Goal: Task Accomplishment & Management: Manage account settings

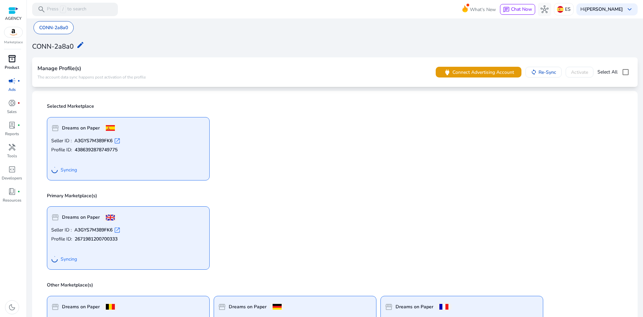
click at [16, 64] on link "inventory_2 Product" at bounding box center [12, 64] width 24 height 22
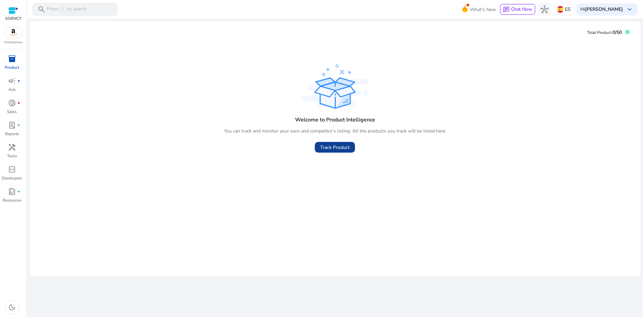
click at [332, 146] on span "Track Product" at bounding box center [334, 147] width 29 height 7
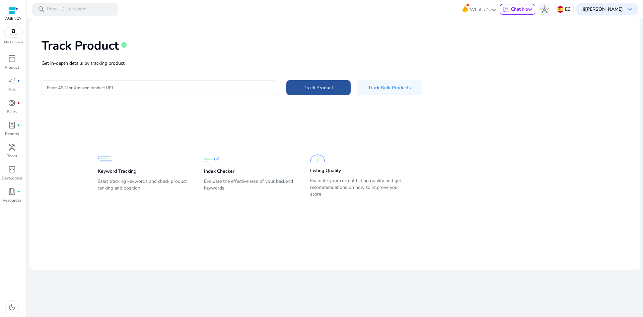
click at [311, 88] on span "Track Product" at bounding box center [318, 87] width 29 height 7
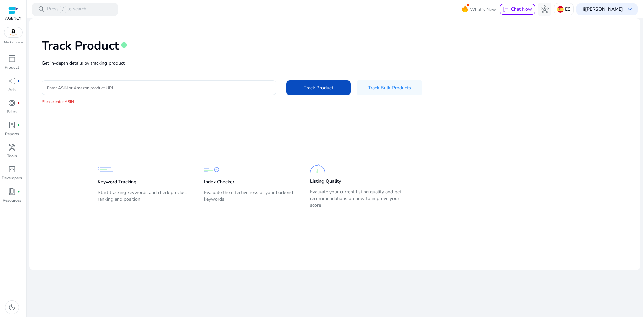
click at [121, 90] on input "Enter ASIN or Amazon product URL" at bounding box center [159, 87] width 224 height 7
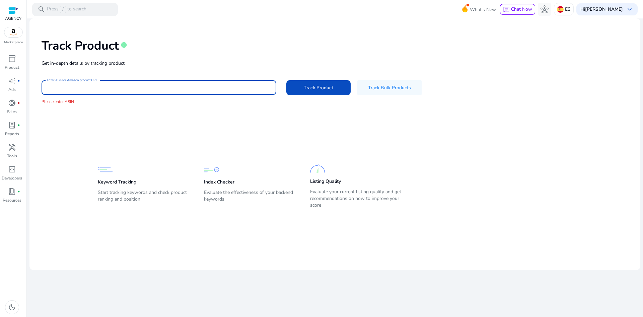
paste input "**********"
type input "**********"
click at [314, 82] on span at bounding box center [318, 87] width 64 height 16
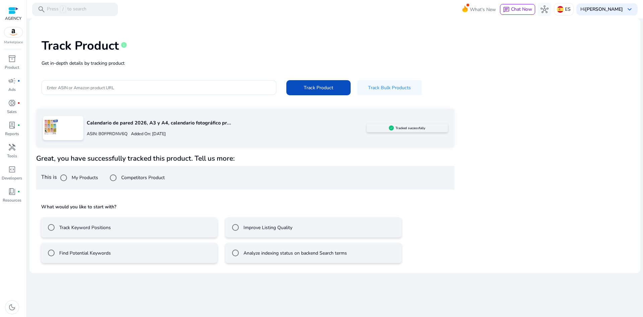
click at [108, 230] on label "Track Keyword Positions" at bounding box center [84, 227] width 53 height 7
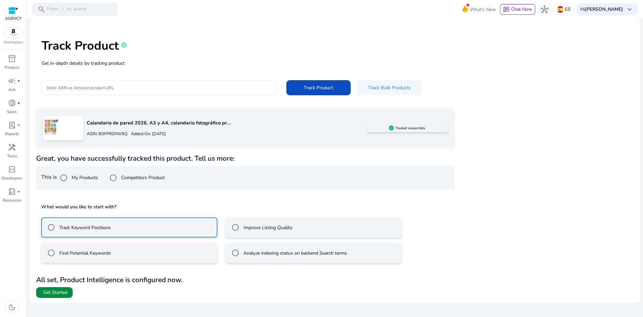
click at [66, 292] on span "Get Started" at bounding box center [55, 292] width 24 height 7
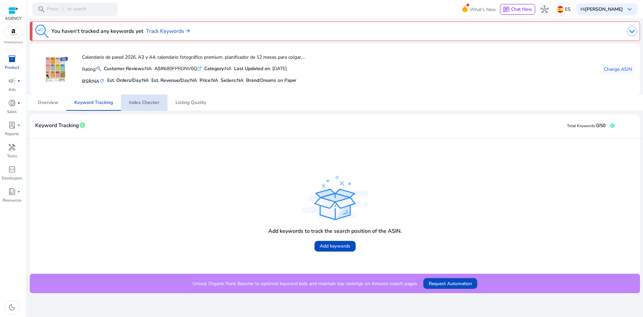
click at [148, 104] on span "Index Checker" at bounding box center [144, 102] width 30 height 5
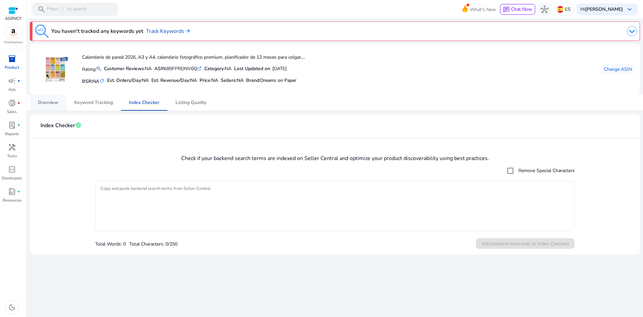
click at [55, 103] on span "Overview" at bounding box center [48, 102] width 20 height 5
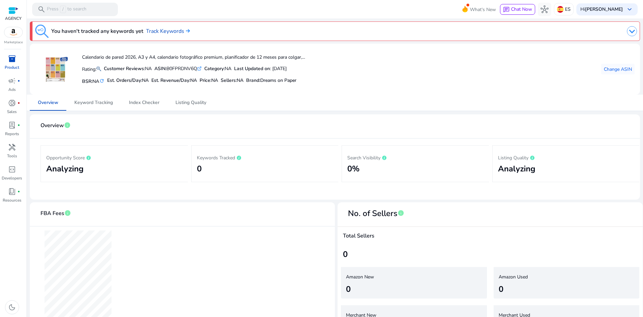
click at [14, 11] on div at bounding box center [13, 11] width 10 height 8
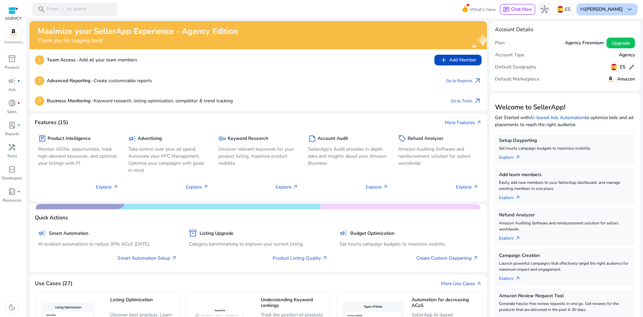
click at [608, 8] on b "[PERSON_NAME]" at bounding box center [604, 9] width 38 height 6
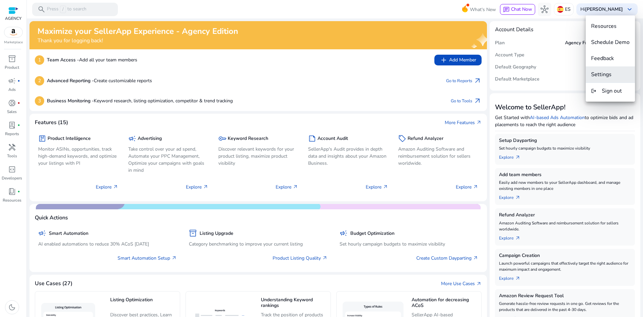
click at [609, 75] on span "Settings" at bounding box center [601, 74] width 20 height 7
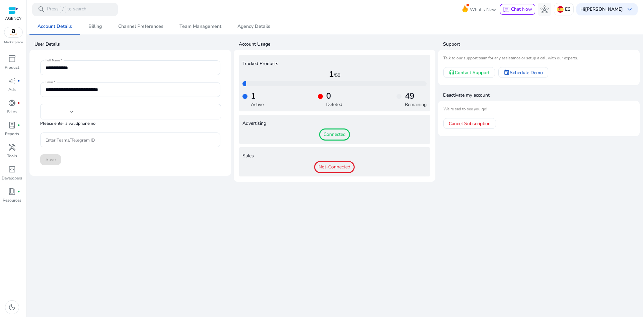
type input "****"
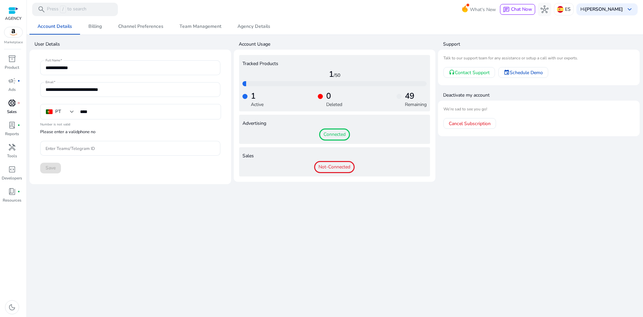
click at [11, 104] on span "donut_small" at bounding box center [12, 103] width 8 height 8
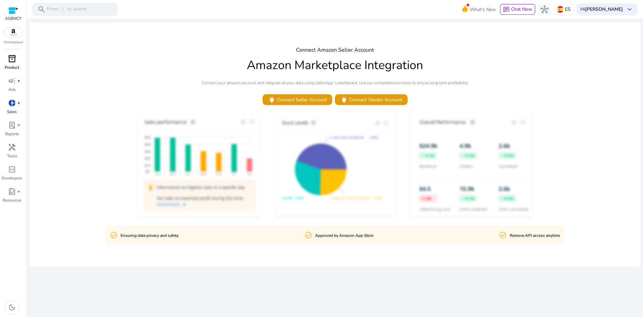
click at [12, 66] on p "Product" at bounding box center [12, 67] width 14 height 6
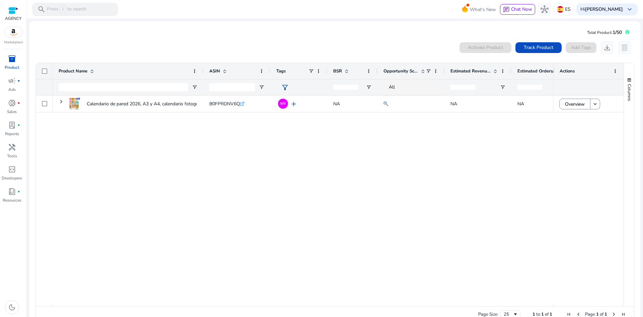
click at [14, 31] on img at bounding box center [13, 32] width 18 height 10
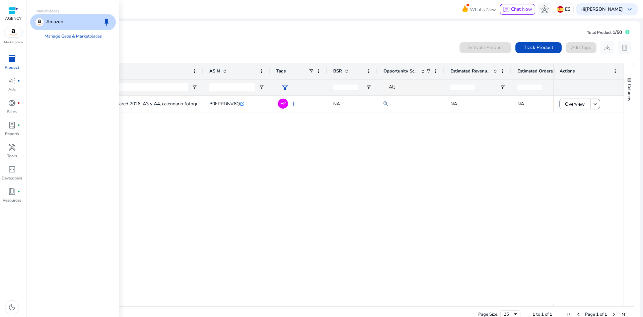
click at [13, 32] on img at bounding box center [13, 32] width 18 height 10
click at [70, 23] on div "Amazon keep" at bounding box center [73, 22] width 86 height 16
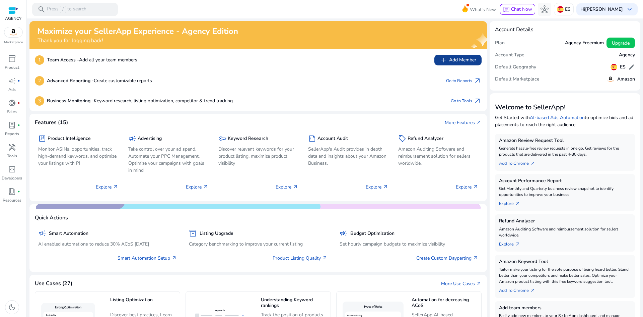
click at [446, 60] on app-icon "add" at bounding box center [444, 60] width 9 height 8
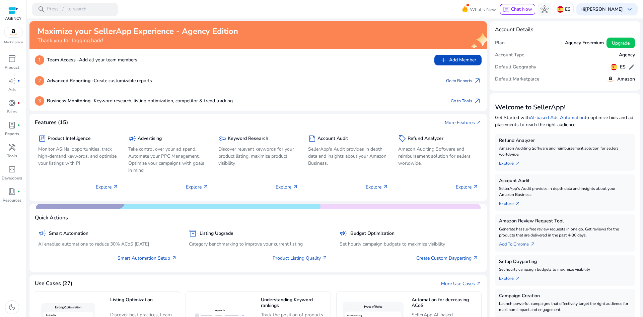
click at [457, 82] on link "Go to Reports arrow_outward" at bounding box center [464, 80] width 36 height 9
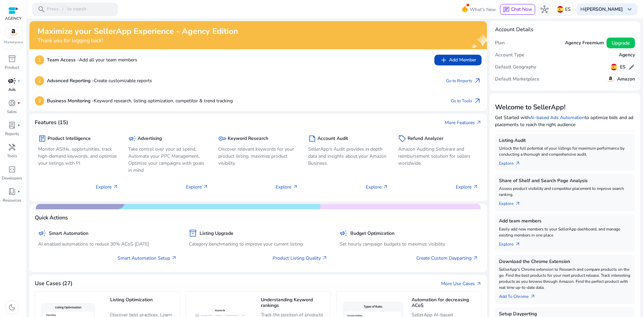
click at [14, 79] on span "campaign" at bounding box center [12, 81] width 8 height 8
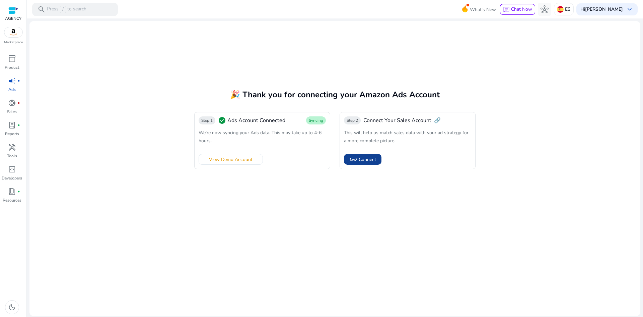
click at [365, 159] on span "Connect" at bounding box center [367, 159] width 17 height 7
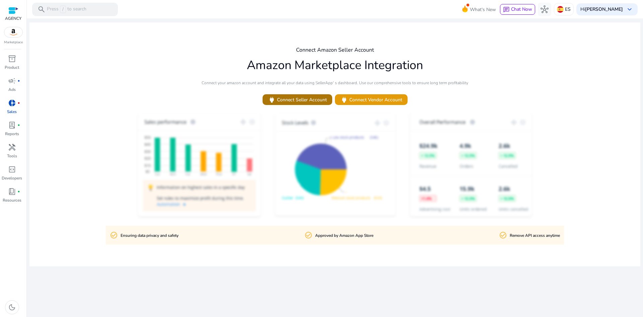
click at [310, 99] on span "power Connect Seller Account" at bounding box center [297, 100] width 59 height 8
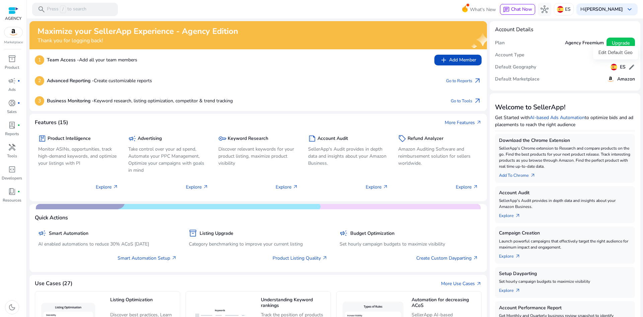
click at [629, 66] on span "edit" at bounding box center [632, 67] width 7 height 7
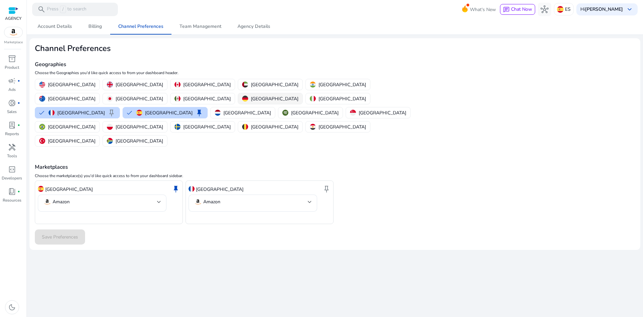
click at [299, 95] on p "[GEOGRAPHIC_DATA]" at bounding box center [275, 98] width 48 height 7
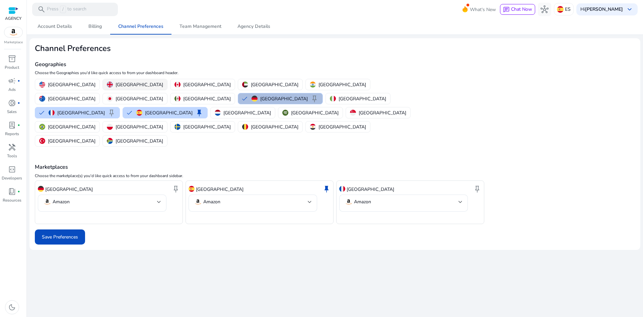
click at [116, 85] on p "[GEOGRAPHIC_DATA]" at bounding box center [140, 84] width 48 height 7
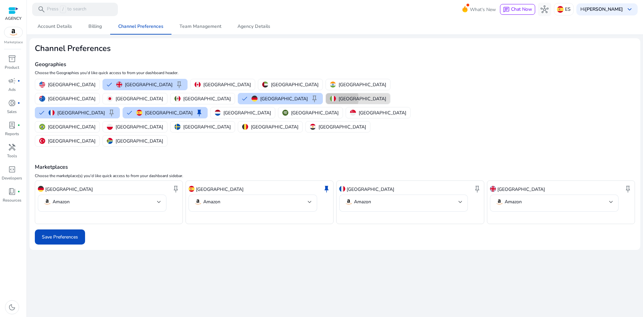
click at [339, 98] on p "[GEOGRAPHIC_DATA]" at bounding box center [363, 98] width 48 height 7
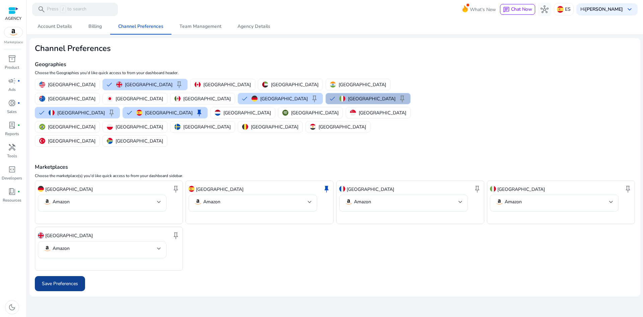
click at [67, 280] on span "Save Preferences" at bounding box center [60, 283] width 36 height 7
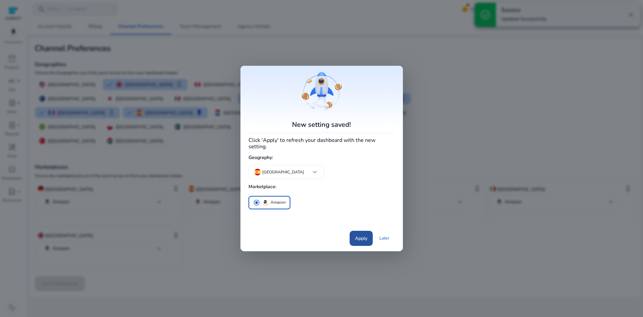
click at [365, 240] on span at bounding box center [361, 238] width 23 height 16
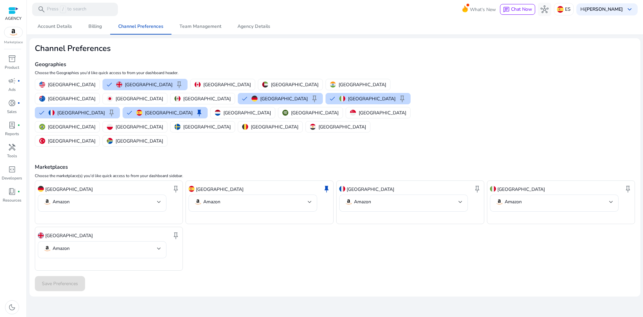
click at [7, 32] on img at bounding box center [13, 32] width 18 height 10
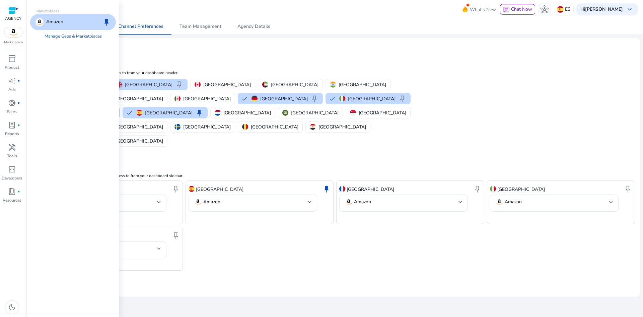
click at [13, 14] on div at bounding box center [13, 11] width 10 height 8
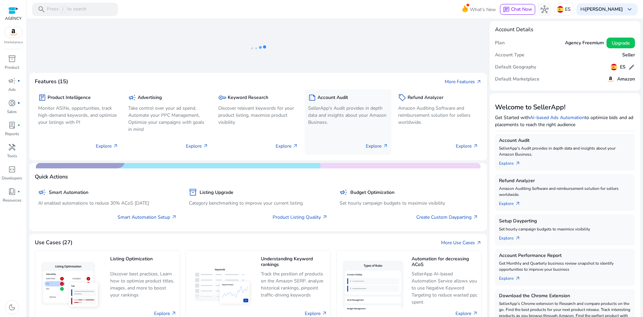
click at [337, 101] on div "summarize Account Audit" at bounding box center [348, 97] width 80 height 10
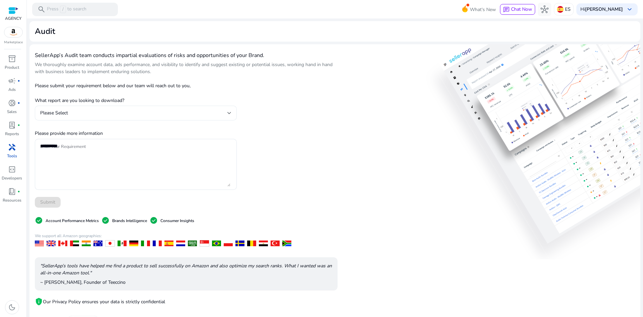
click at [134, 109] on div "Please Select" at bounding box center [133, 112] width 187 height 7
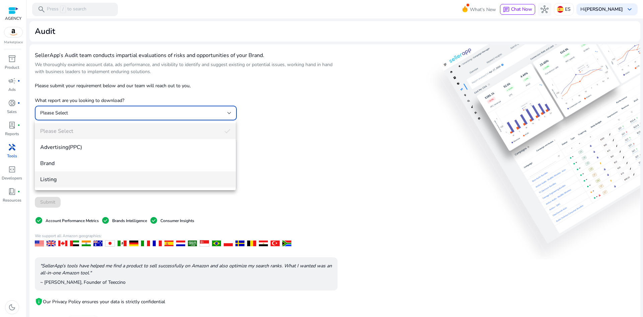
click at [64, 178] on span "Listing" at bounding box center [135, 179] width 190 height 7
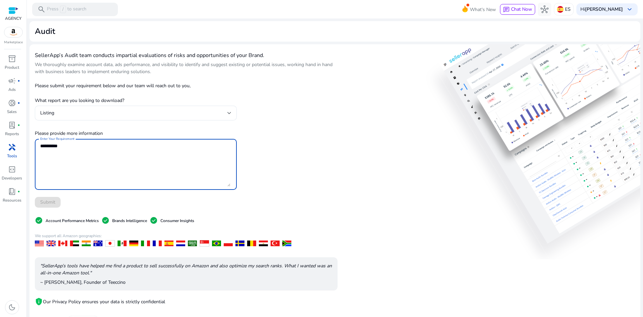
click at [92, 147] on textarea "Enter Your Requirement" at bounding box center [135, 164] width 190 height 44
click at [287, 131] on div "SellerApp’s Audit team conducts impartial evaluations of risks and opportunitie…" at bounding box center [186, 195] width 303 height 291
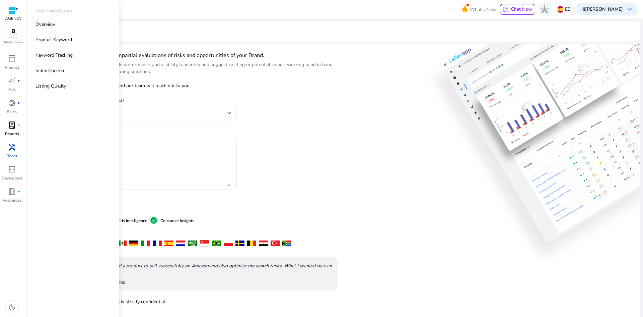
click at [9, 130] on link "lab_profile fiber_manual_record Reports" at bounding box center [12, 131] width 24 height 22
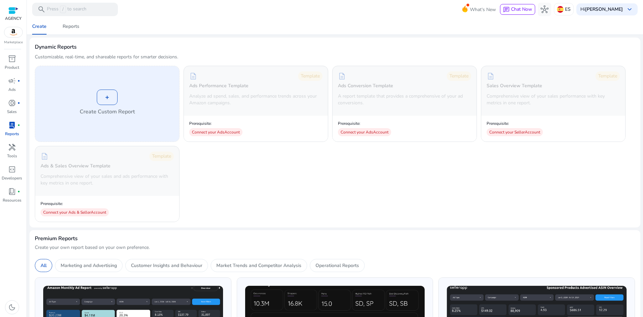
click at [105, 94] on div "+" at bounding box center [107, 96] width 21 height 15
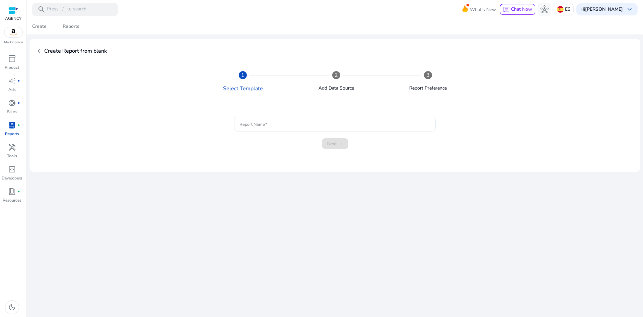
click at [274, 129] on div at bounding box center [335, 124] width 191 height 15
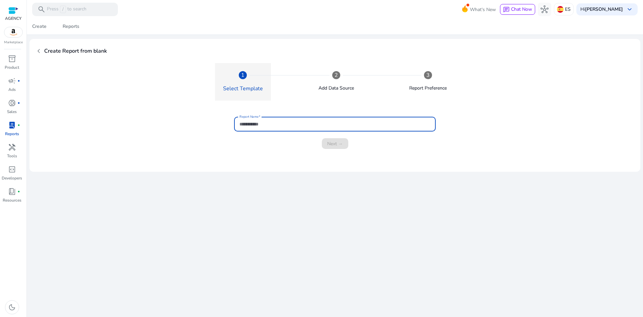
click at [247, 85] on div "Select Template" at bounding box center [243, 88] width 40 height 8
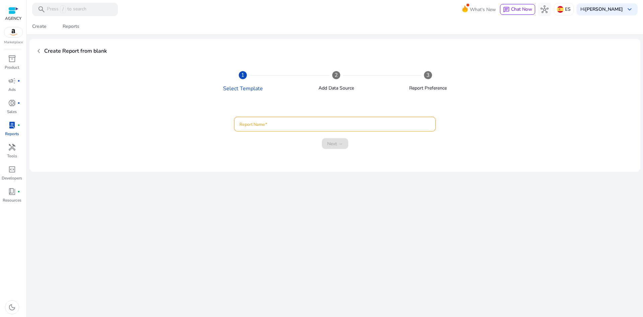
click at [269, 119] on div at bounding box center [335, 124] width 191 height 15
click at [11, 85] on div "campaign fiber_manual_record" at bounding box center [12, 80] width 19 height 11
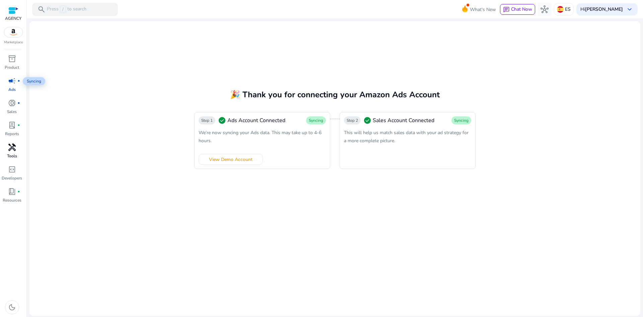
click at [12, 146] on span "handyman" at bounding box center [12, 147] width 8 height 8
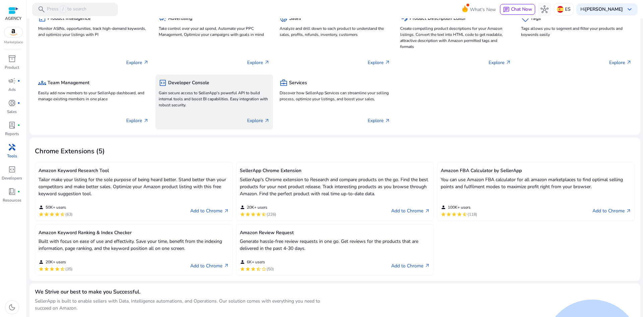
scroll to position [99, 0]
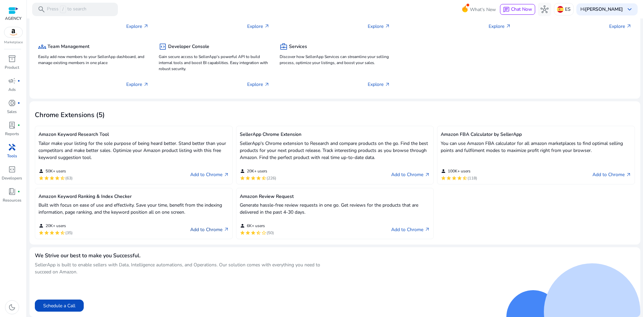
click at [199, 228] on link "Add to Chrome arrow_outward" at bounding box center [209, 229] width 39 height 8
click at [10, 61] on span "inventory_2" at bounding box center [12, 59] width 8 height 8
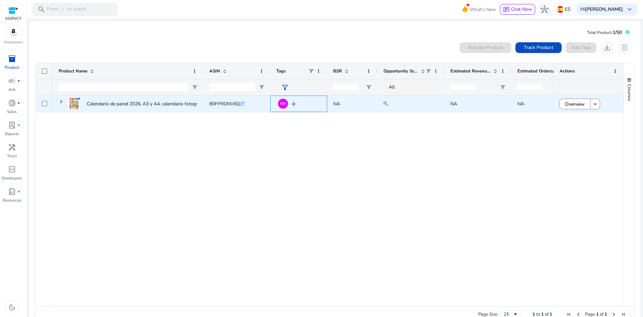
click at [293, 105] on span "add" at bounding box center [294, 104] width 8 height 8
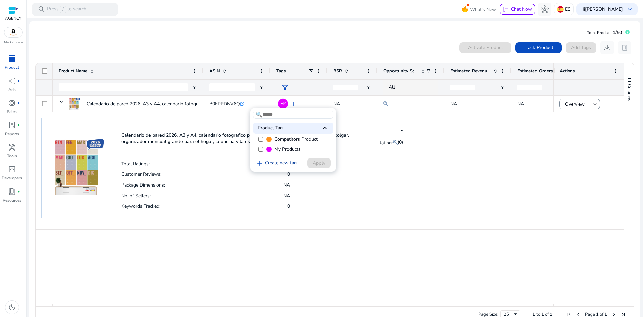
click at [268, 164] on link "add Create new tag" at bounding box center [276, 163] width 47 height 8
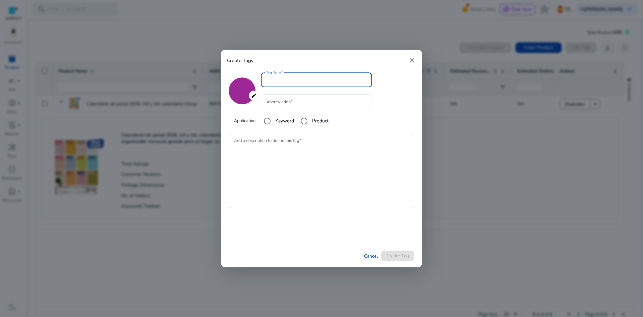
type input "*******"
click at [283, 79] on input "Tag Name" at bounding box center [316, 79] width 101 height 7
type input "**********"
click at [365, 217] on div at bounding box center [322, 230] width 186 height 32
click at [287, 107] on div at bounding box center [316, 101] width 101 height 15
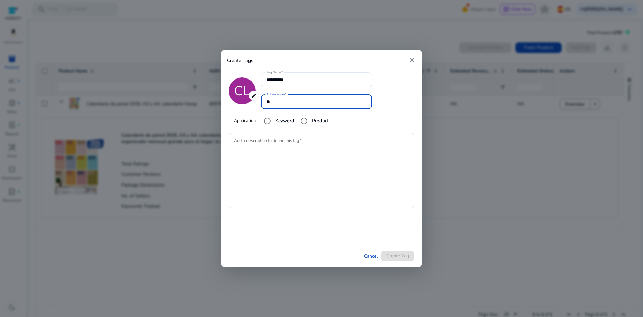
type input "**"
click at [390, 236] on div at bounding box center [322, 230] width 186 height 32
click at [397, 252] on div "Cancel Create Tag" at bounding box center [322, 255] width 186 height 11
click at [276, 145] on textarea "Add a description to define this tag" at bounding box center [321, 170] width 175 height 68
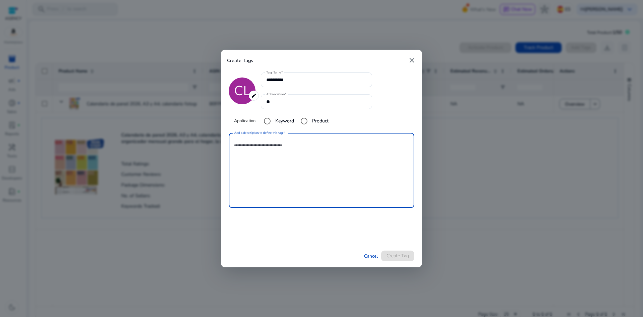
type textarea "*"
type textarea "**********"
click at [396, 250] on span "submit" at bounding box center [397, 256] width 33 height 16
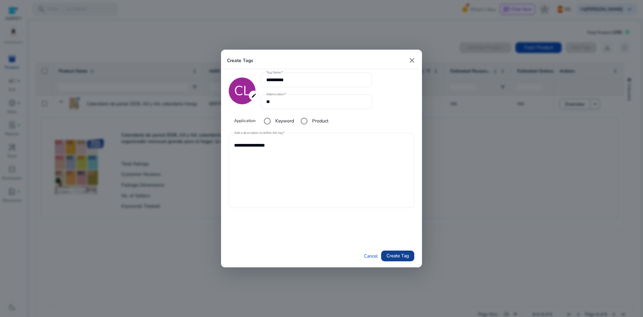
type input "*******"
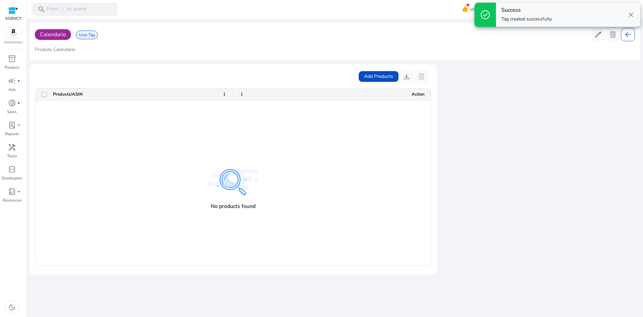
click at [15, 34] on img at bounding box center [13, 32] width 18 height 10
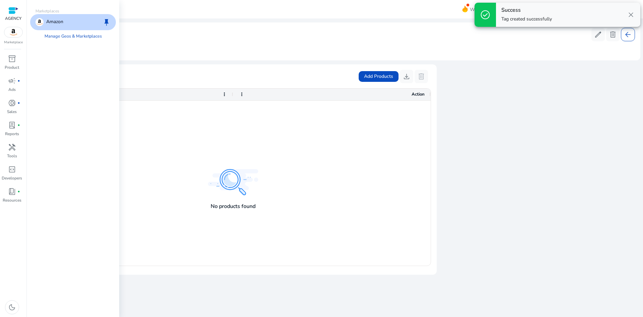
click at [54, 25] on p "Amazon" at bounding box center [54, 22] width 17 height 8
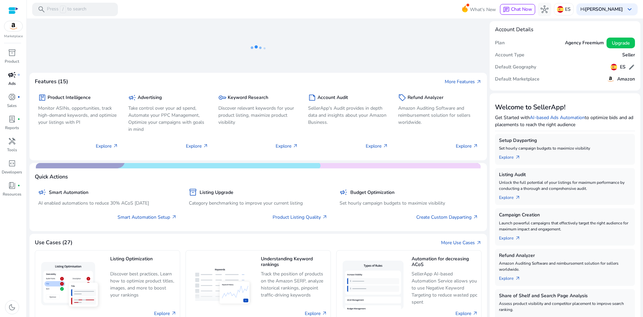
click at [11, 79] on span "campaign" at bounding box center [12, 75] width 8 height 8
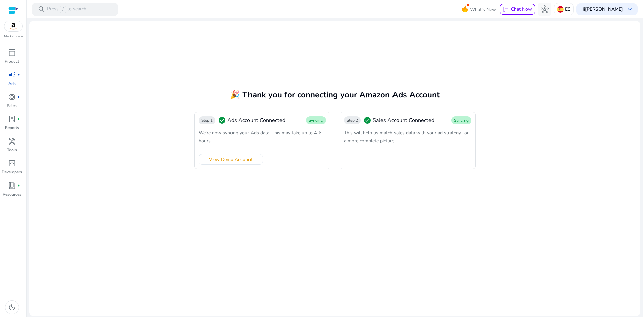
click at [370, 175] on mat-card "🎉 Thank you for connecting your Amazon Ads Account Step 1 check_circle Ads Acco…" at bounding box center [334, 168] width 611 height 294
click at [237, 159] on span "View Demo Account" at bounding box center [231, 159] width 44 height 7
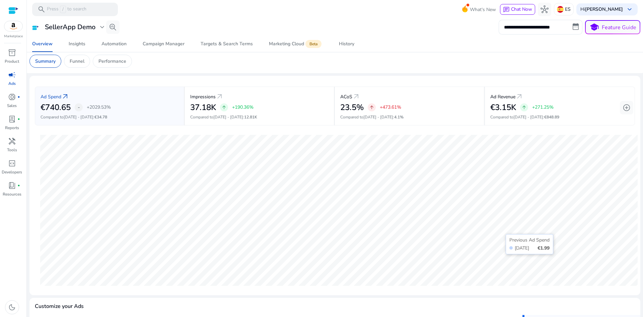
scroll to position [22, 0]
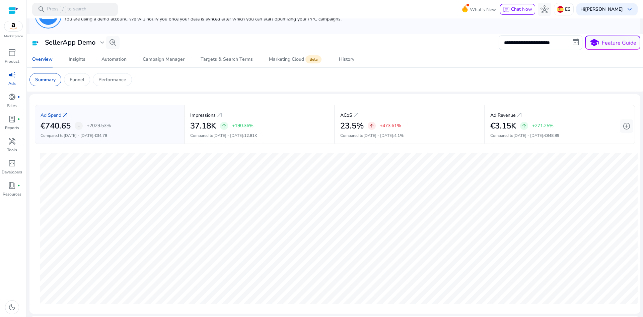
click at [12, 81] on p "Ads" at bounding box center [11, 83] width 7 height 6
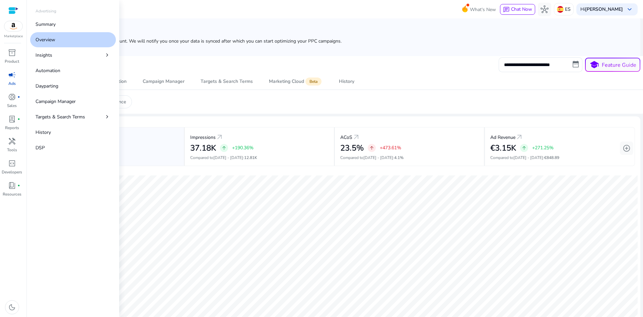
click at [80, 38] on link "Overview" at bounding box center [73, 39] width 86 height 15
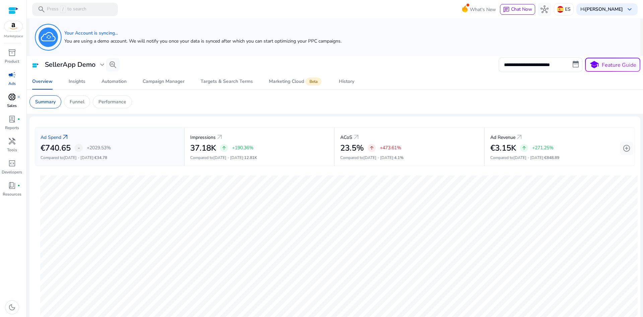
click at [12, 99] on span "donut_small" at bounding box center [12, 97] width 8 height 8
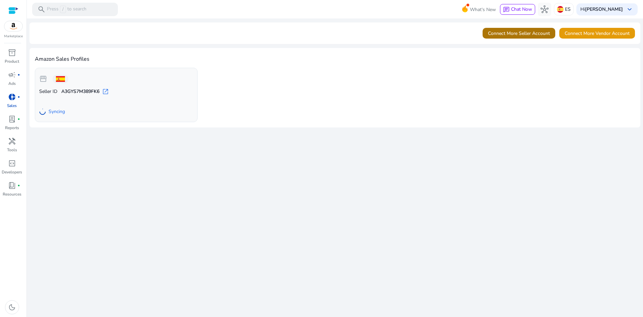
click at [520, 36] on span "Connect More Seller Account" at bounding box center [519, 33] width 62 height 7
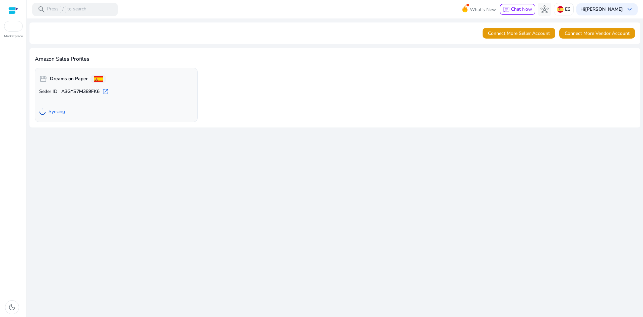
click at [10, 7] on div at bounding box center [13, 11] width 10 height 8
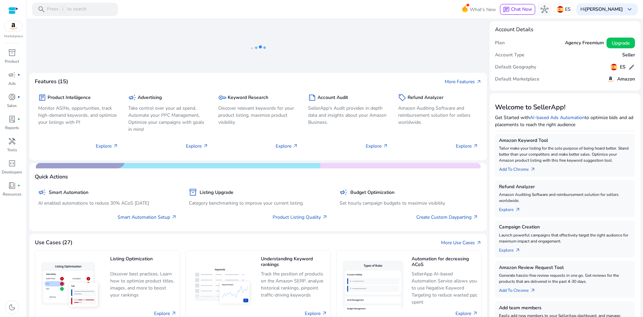
click at [17, 9] on div at bounding box center [13, 11] width 10 height 8
click at [334, 116] on p "SellerApp's Audit provides in depth data and insights about your Amazon Busines…" at bounding box center [348, 115] width 80 height 21
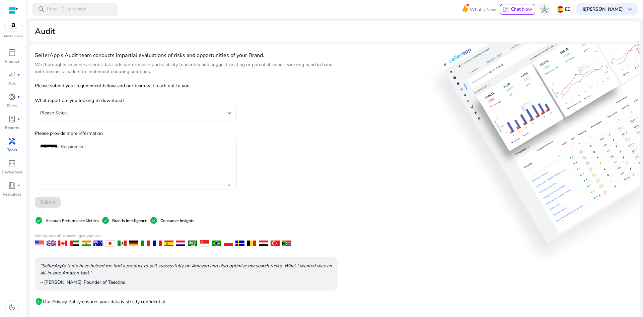
click at [92, 147] on textarea "Enter Your Requirement" at bounding box center [135, 164] width 190 height 44
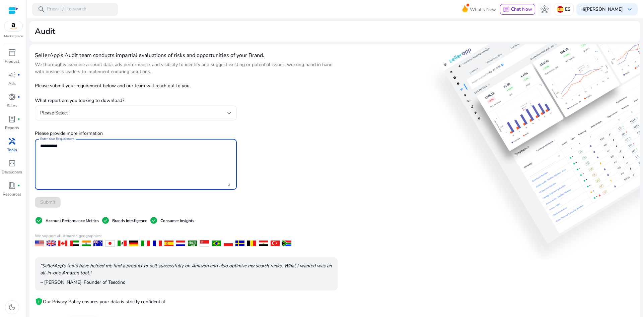
click at [84, 117] on div "Please Select" at bounding box center [135, 113] width 191 height 8
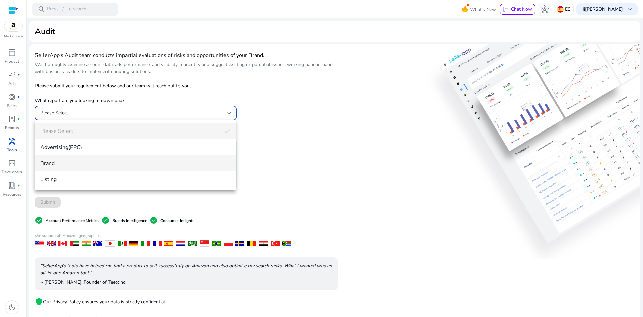
click at [77, 165] on span "Brand" at bounding box center [135, 162] width 190 height 7
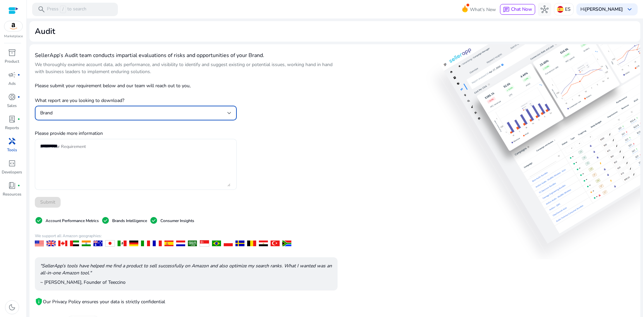
scroll to position [29, 0]
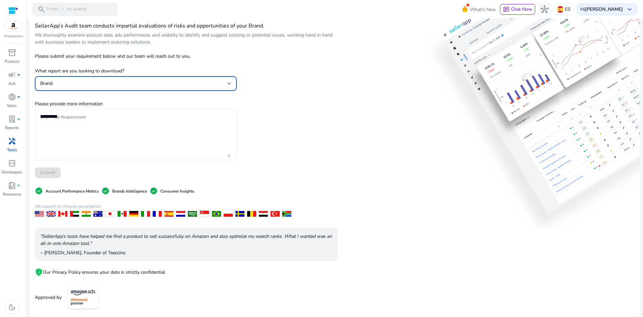
click at [74, 114] on textarea "Enter Your Requirement" at bounding box center [135, 135] width 190 height 44
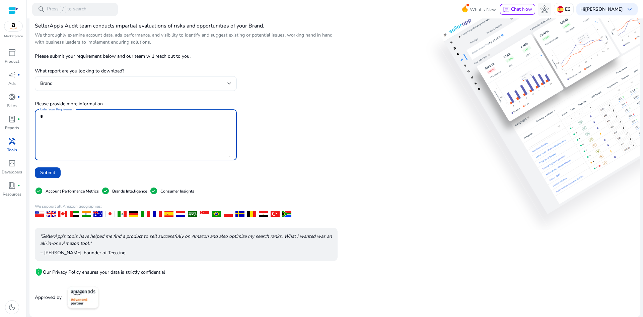
type textarea "*"
click at [86, 169] on div "Submit" at bounding box center [136, 172] width 202 height 11
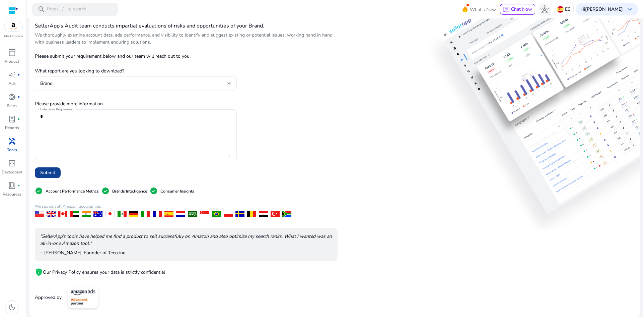
click at [58, 173] on span at bounding box center [48, 172] width 26 height 16
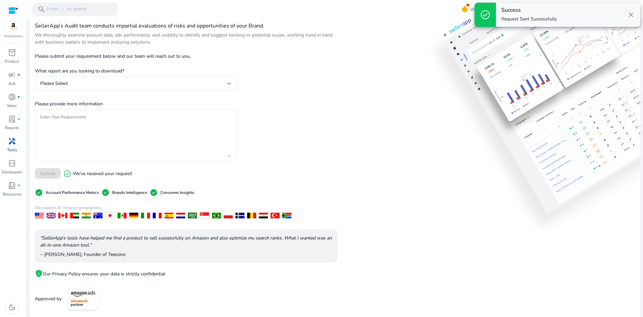
click at [630, 15] on span "close" at bounding box center [631, 15] width 8 height 8
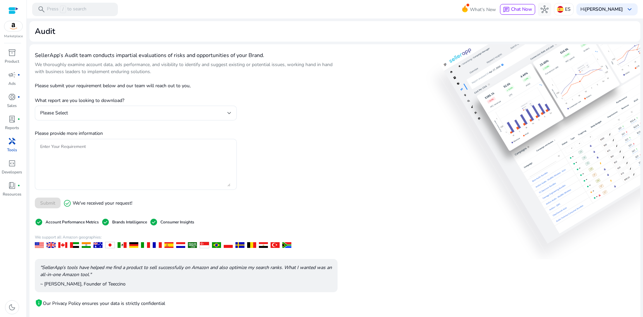
scroll to position [0, 0]
click at [7, 50] on div "inventory_2" at bounding box center [12, 52] width 19 height 11
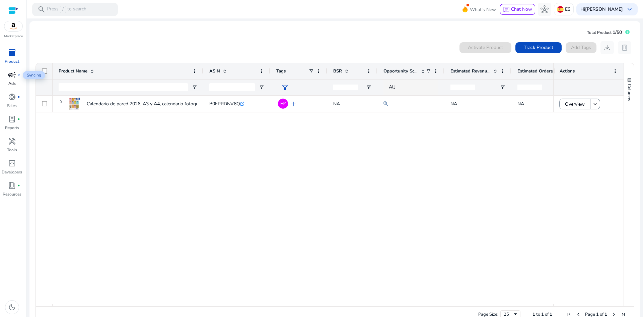
click at [14, 76] on span "campaign" at bounding box center [12, 75] width 8 height 8
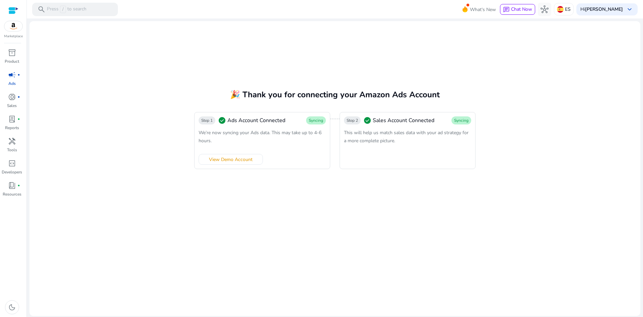
click at [363, 173] on mat-card "🎉 Thank you for connecting your Amazon Ads Account Step 1 check_circle Ads Acco…" at bounding box center [334, 168] width 611 height 294
click at [10, 98] on span "donut_small" at bounding box center [12, 97] width 8 height 8
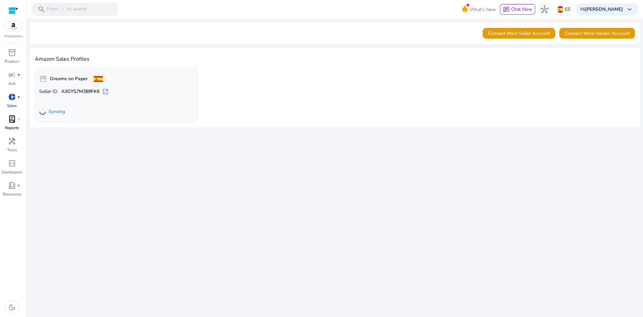
click at [8, 119] on span "lab_profile" at bounding box center [12, 119] width 8 height 8
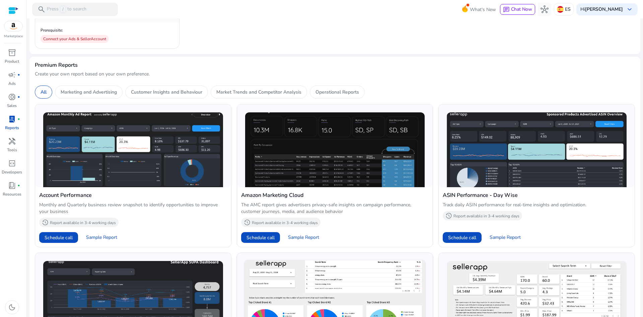
scroll to position [168, 0]
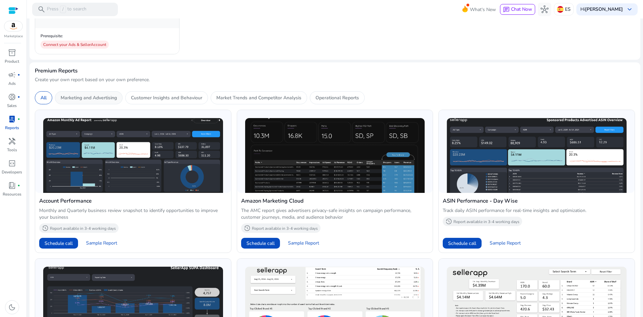
click at [108, 97] on p "Marketing and Advertising" at bounding box center [89, 97] width 56 height 7
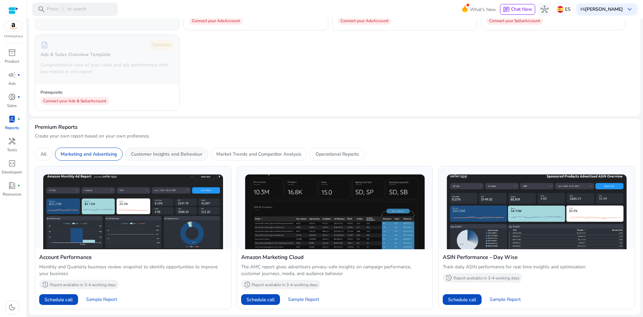
click at [173, 156] on p "Customer Insights and Behaviour" at bounding box center [166, 153] width 71 height 7
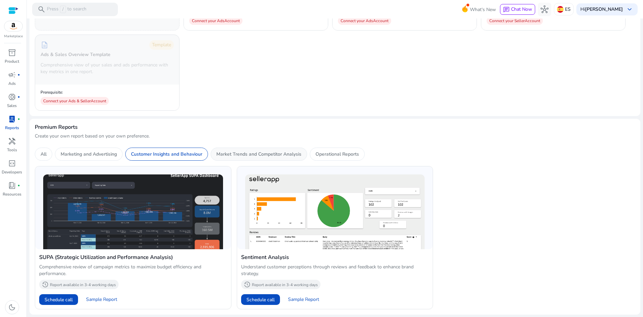
click at [265, 153] on p "Market Trends and Competitor Analysis" at bounding box center [258, 153] width 85 height 7
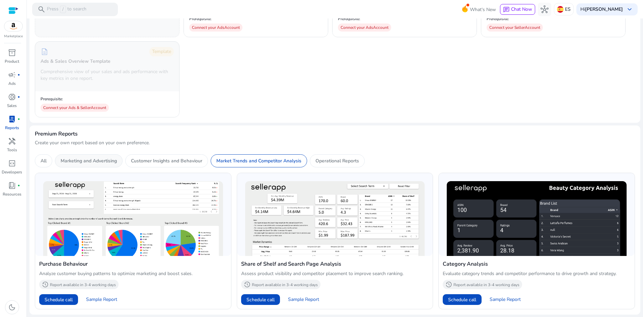
click at [92, 161] on p "Marketing and Advertising" at bounding box center [89, 160] width 56 height 7
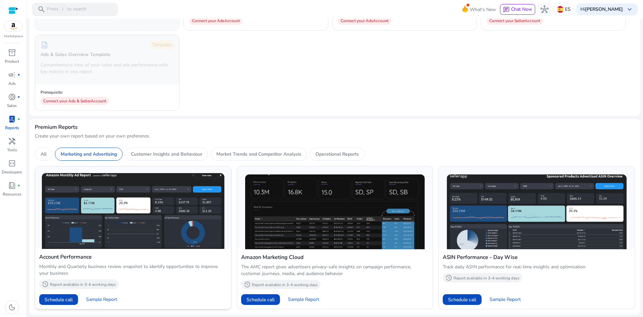
drag, startPoint x: 46, startPoint y: 155, endPoint x: 56, endPoint y: 154, distance: 10.1
click at [46, 155] on p "All" at bounding box center [44, 153] width 6 height 7
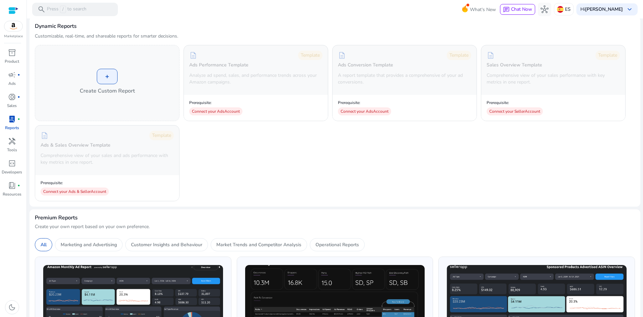
scroll to position [0, 0]
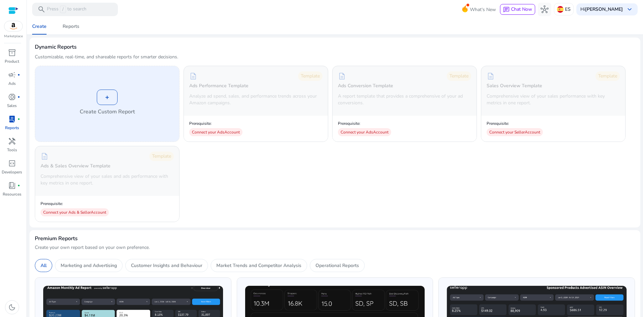
click at [110, 89] on div "+ Create Custom Report" at bounding box center [107, 103] width 144 height 75
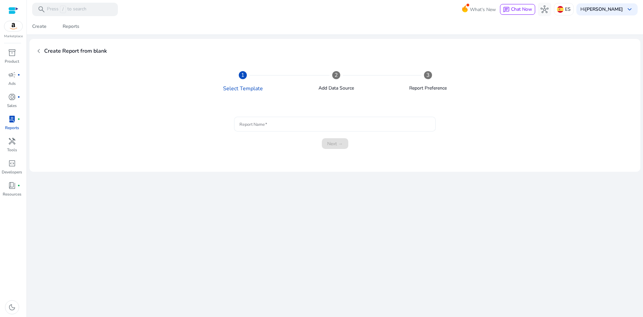
click at [271, 128] on div at bounding box center [335, 124] width 191 height 15
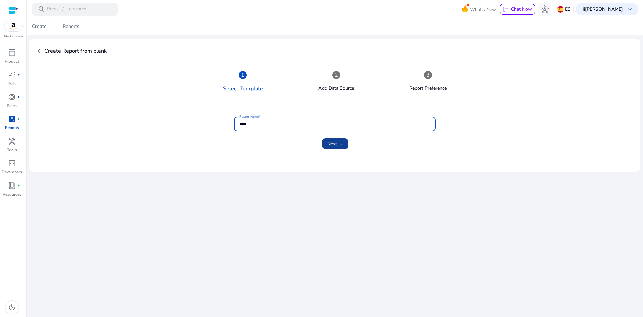
type input "****"
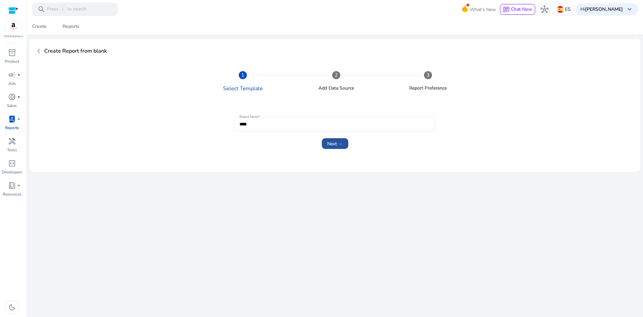
click at [347, 140] on span "submit" at bounding box center [335, 143] width 26 height 16
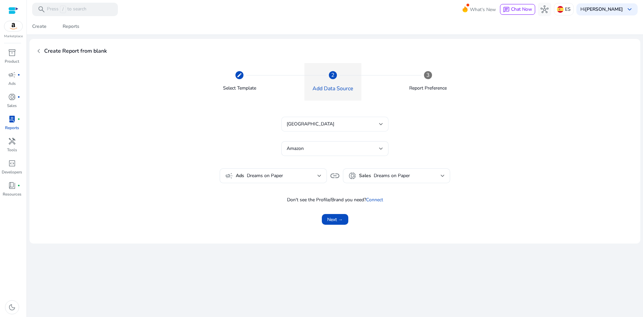
click at [343, 125] on div "[GEOGRAPHIC_DATA]" at bounding box center [333, 123] width 92 height 7
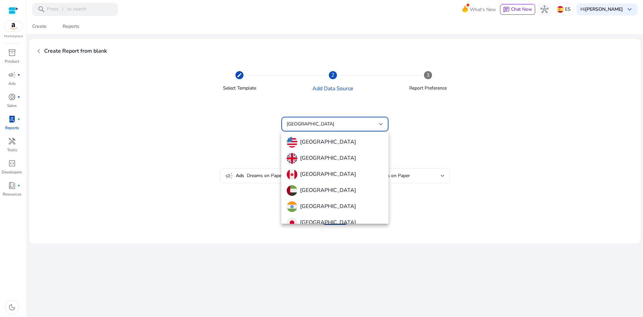
scroll to position [104, 0]
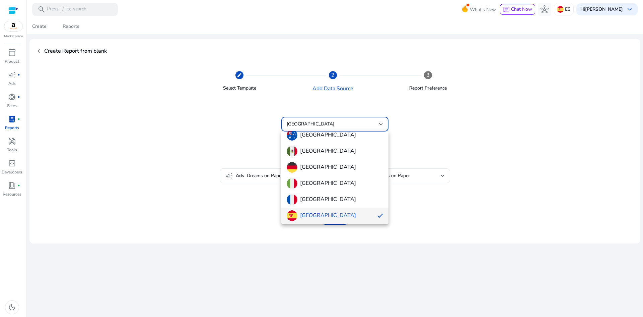
click at [471, 135] on div at bounding box center [321, 158] width 643 height 317
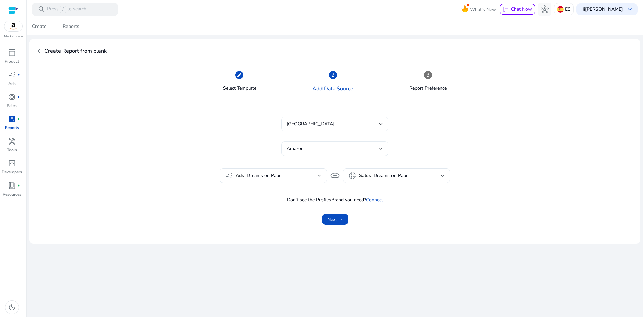
click at [327, 146] on div "Amazon" at bounding box center [333, 148] width 92 height 7
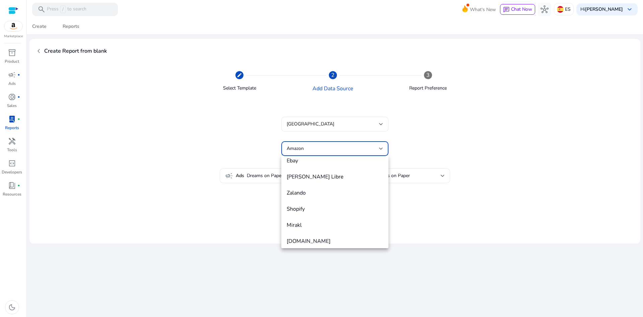
scroll to position [58, 0]
click at [428, 146] on div at bounding box center [321, 158] width 643 height 317
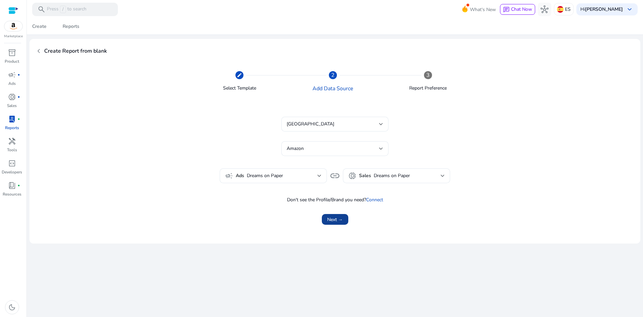
click at [339, 220] on span "Next →" at bounding box center [335, 219] width 16 height 7
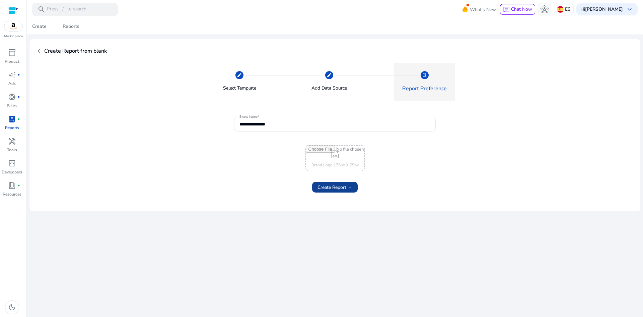
click at [340, 188] on span "Create Report →" at bounding box center [335, 187] width 35 height 7
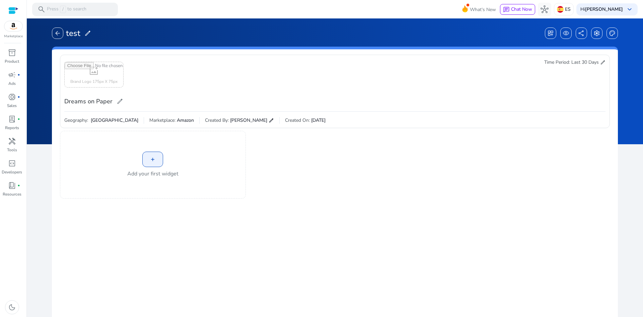
click at [102, 71] on input "file" at bounding box center [94, 74] width 59 height 25
type input "**********"
click at [161, 159] on div "+" at bounding box center [152, 158] width 21 height 15
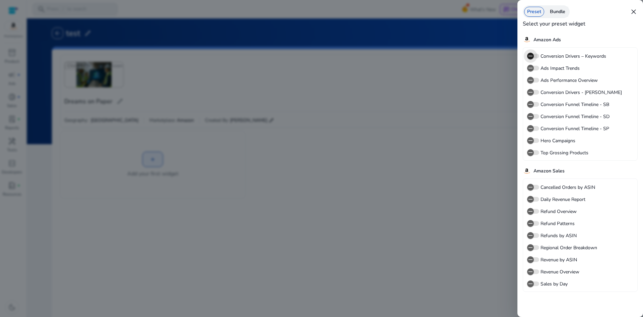
click at [537, 56] on span "button" at bounding box center [530, 55] width 13 height 13
click at [438, 141] on div at bounding box center [321, 158] width 643 height 317
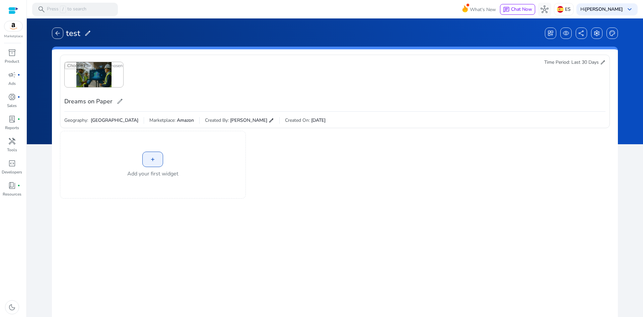
click at [158, 160] on div "+" at bounding box center [152, 158] width 21 height 15
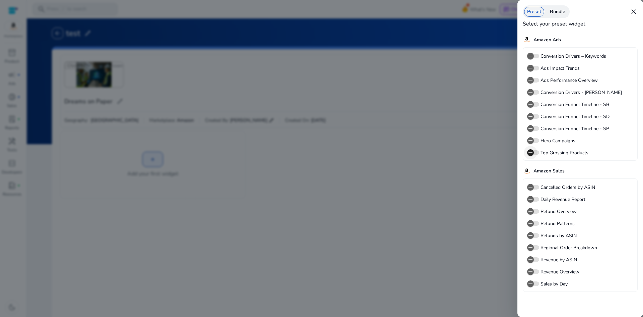
click at [535, 153] on span "button" at bounding box center [530, 152] width 13 height 13
click at [531, 141] on icon "button" at bounding box center [531, 140] width 6 height 6
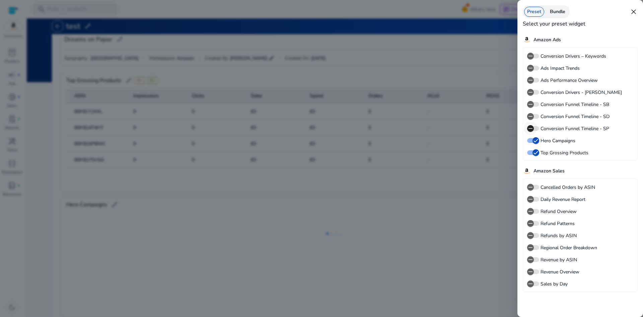
click at [532, 127] on icon "button" at bounding box center [531, 128] width 6 height 6
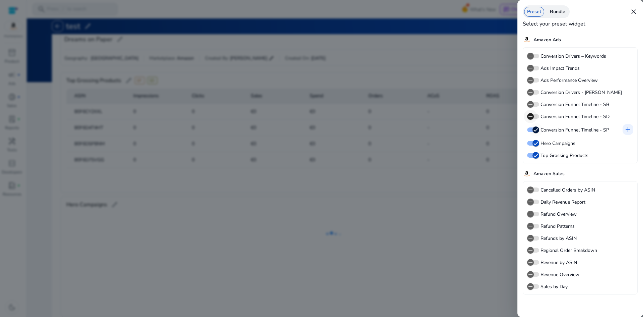
scroll to position [131, 0]
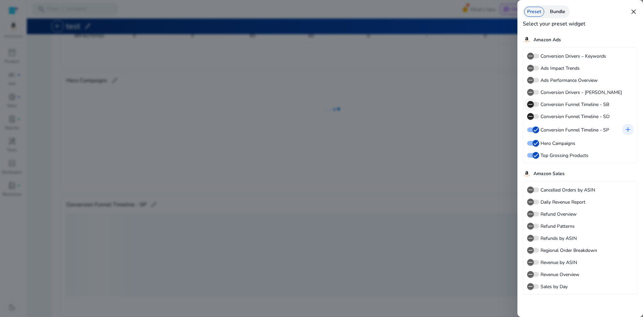
click at [531, 113] on span "button" at bounding box center [530, 116] width 7 height 7
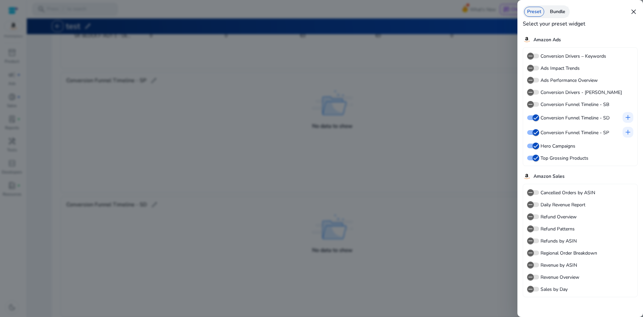
click at [445, 188] on div at bounding box center [321, 158] width 643 height 317
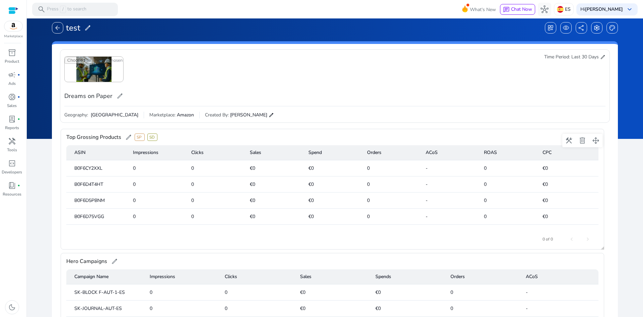
scroll to position [0, 0]
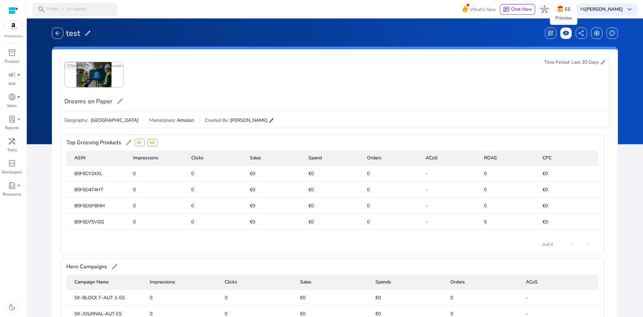
click at [563, 33] on span "visibility" at bounding box center [566, 33] width 7 height 7
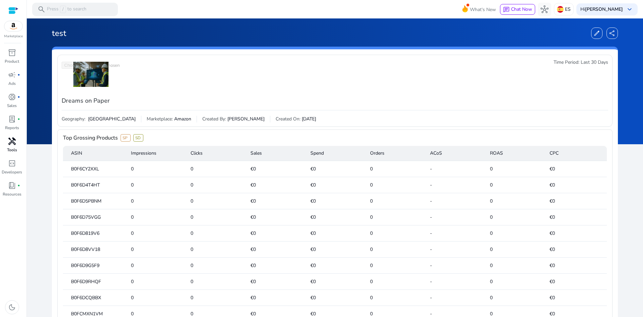
click at [12, 142] on span "handyman" at bounding box center [12, 141] width 8 height 8
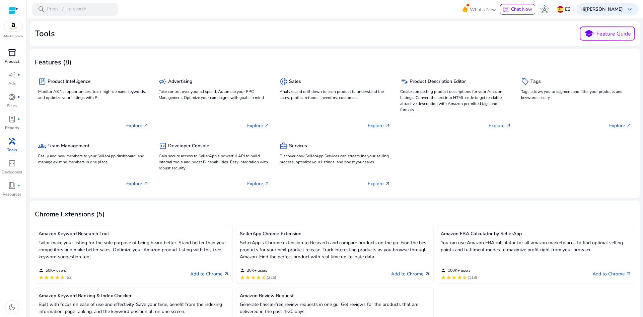
click at [10, 56] on span "inventory_2" at bounding box center [12, 53] width 8 height 8
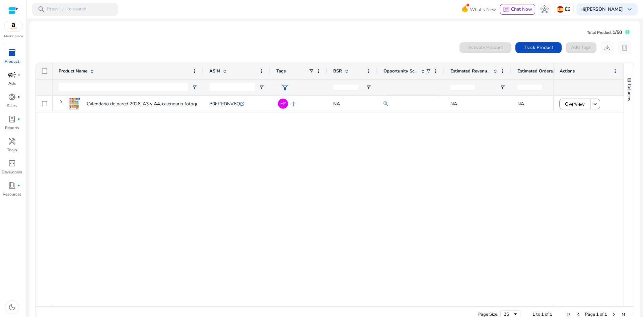
click at [12, 77] on span "campaign" at bounding box center [12, 75] width 8 height 8
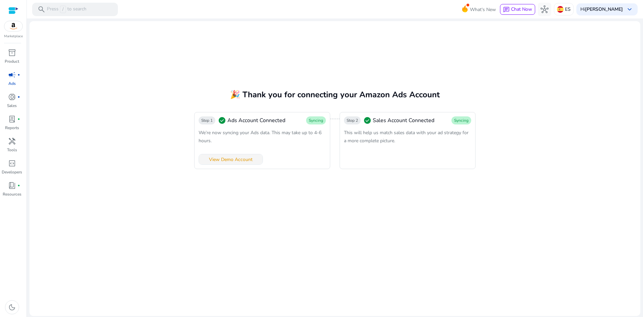
click at [239, 159] on span "View Demo Account" at bounding box center [231, 159] width 44 height 7
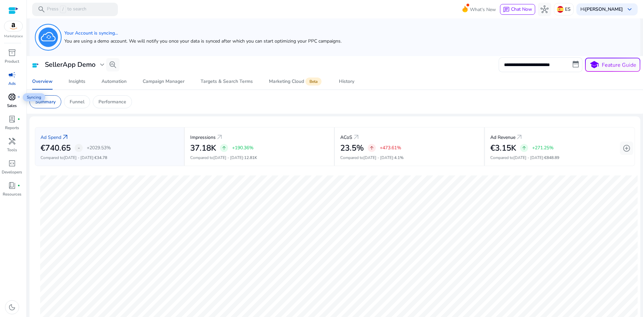
click at [10, 96] on span "donut_small" at bounding box center [12, 97] width 8 height 8
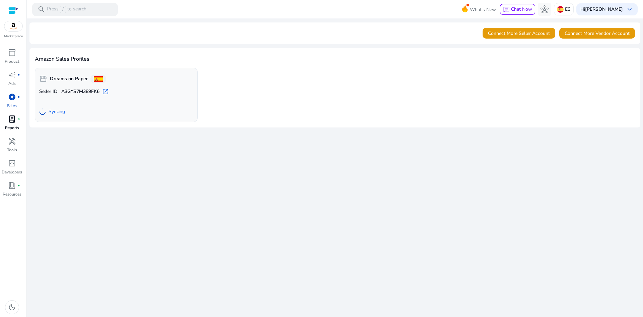
click at [12, 122] on span "lab_profile" at bounding box center [12, 119] width 8 height 8
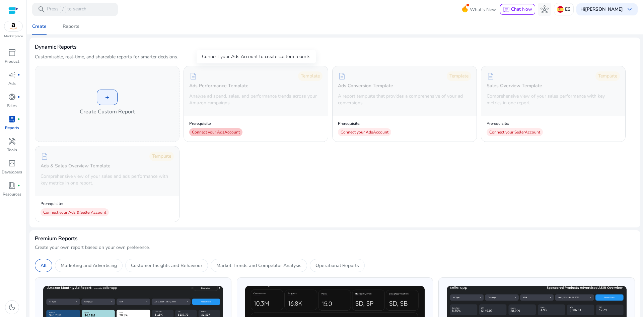
click at [219, 131] on div "Connect your Ads Account" at bounding box center [215, 132] width 53 height 8
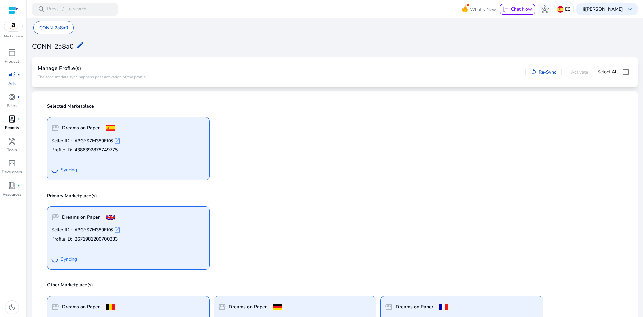
click at [11, 119] on span "lab_profile" at bounding box center [12, 119] width 8 height 8
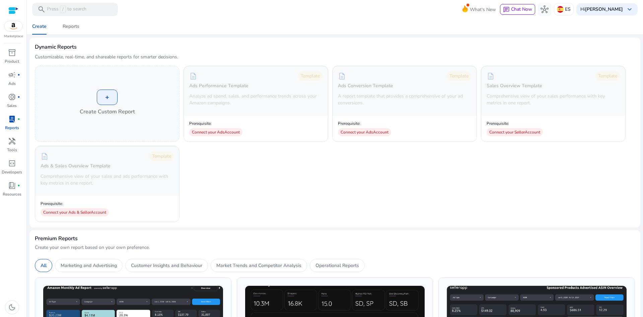
click at [16, 27] on img at bounding box center [13, 26] width 18 height 10
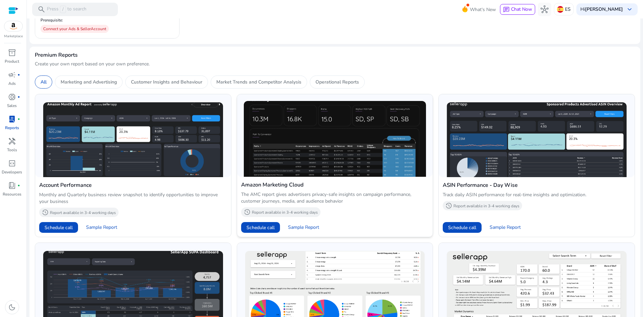
scroll to position [201, 0]
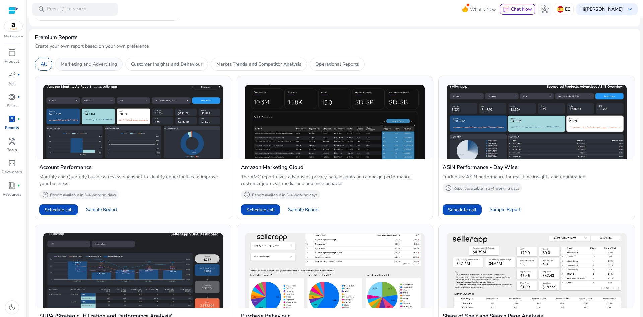
click at [89, 66] on p "Marketing and Advertising" at bounding box center [89, 64] width 56 height 7
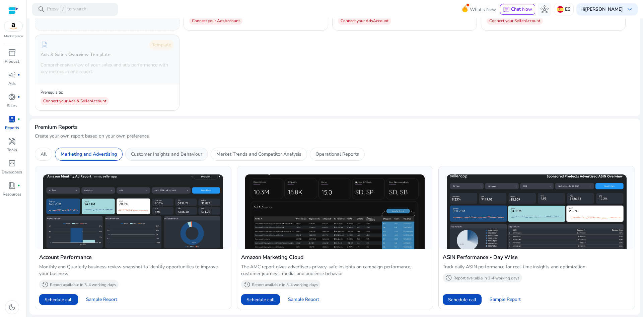
click at [173, 153] on p "Customer Insights and Behaviour" at bounding box center [166, 153] width 71 height 7
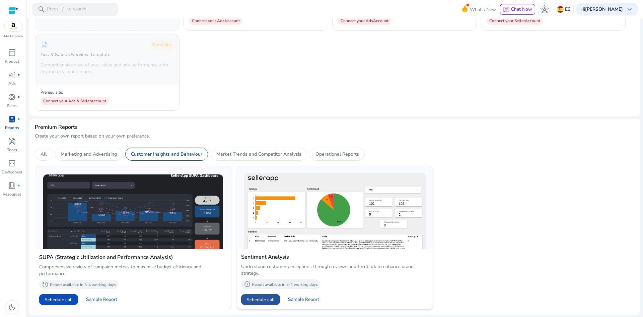
drag, startPoint x: 273, startPoint y: 298, endPoint x: 268, endPoint y: 301, distance: 6.3
drag, startPoint x: 268, startPoint y: 301, endPoint x: 453, endPoint y: 202, distance: 209.8
click at [452, 202] on div "SUPA (Strategic Utilization and Performance Analysis) Comprehensive review of c…" at bounding box center [335, 234] width 600 height 148
click at [378, 219] on img at bounding box center [335, 211] width 183 height 76
click at [271, 303] on span at bounding box center [260, 299] width 39 height 16
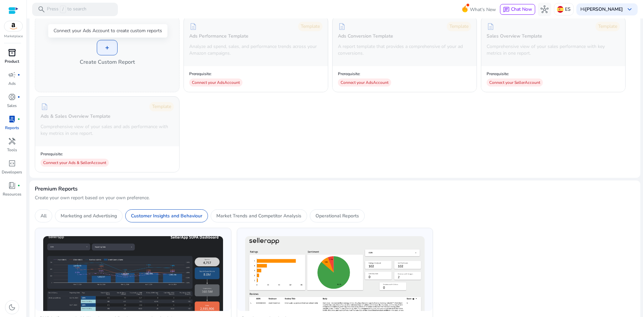
scroll to position [44, 0]
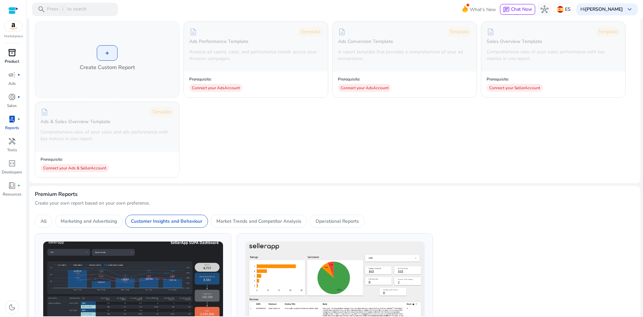
click at [14, 55] on span "inventory_2" at bounding box center [12, 53] width 8 height 8
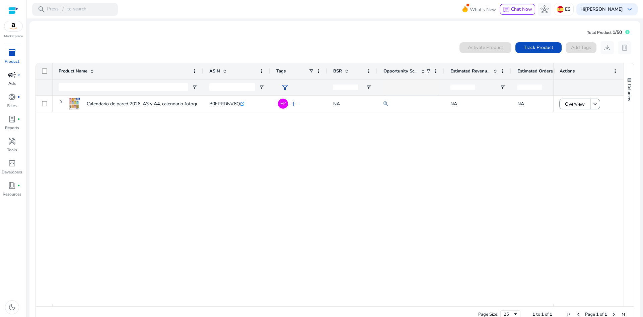
click at [11, 78] on span "campaign" at bounding box center [12, 75] width 8 height 8
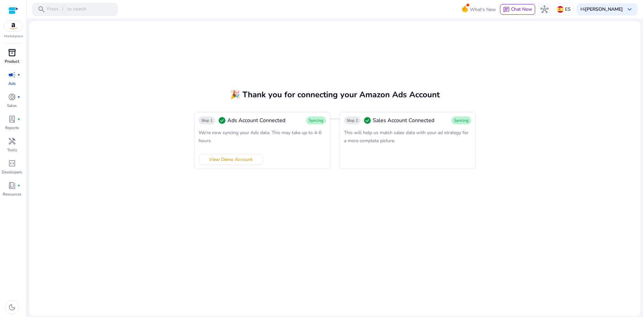
click at [12, 56] on span "inventory_2" at bounding box center [12, 53] width 8 height 8
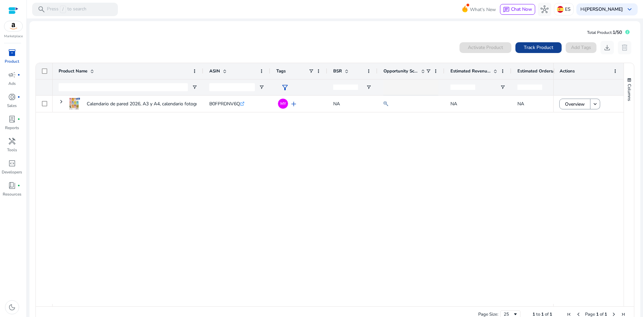
click at [524, 49] on button "Track Product" at bounding box center [539, 47] width 46 height 11
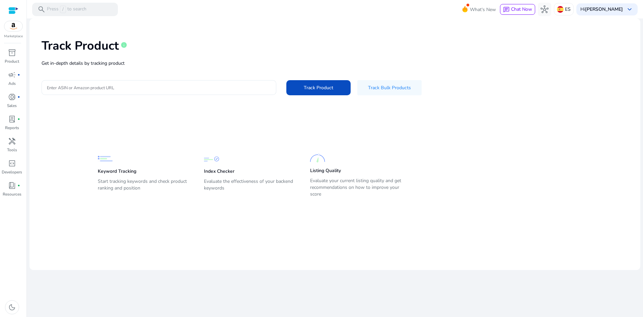
click at [149, 89] on input "Enter ASIN or Amazon product URL" at bounding box center [159, 87] width 224 height 7
click at [181, 83] on div at bounding box center [159, 87] width 224 height 15
paste input "**********"
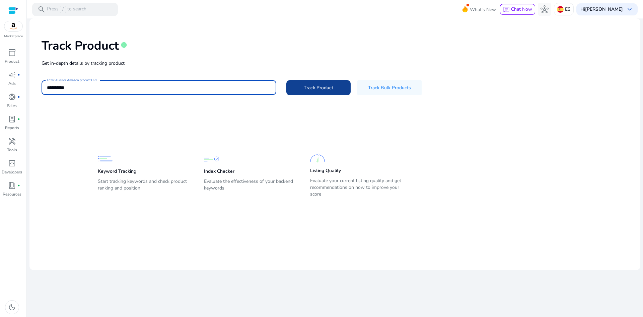
type input "**********"
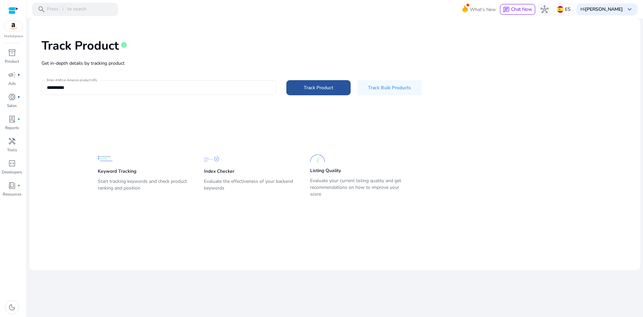
click at [305, 90] on span "Track Product" at bounding box center [318, 87] width 29 height 7
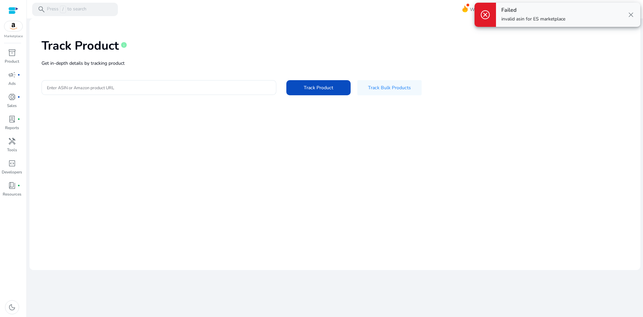
click at [633, 13] on span "close" at bounding box center [631, 15] width 8 height 8
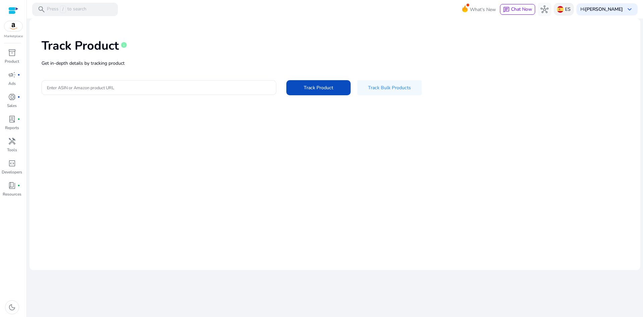
click at [564, 11] on img at bounding box center [560, 9] width 7 height 7
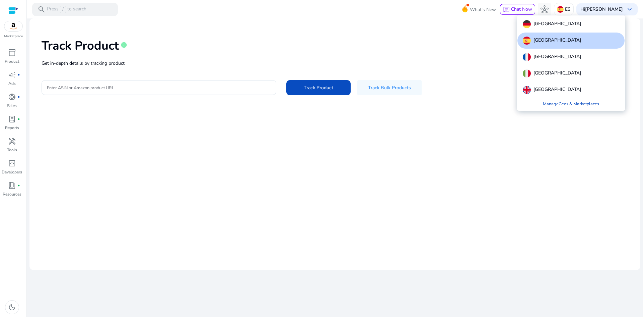
click at [450, 70] on div at bounding box center [321, 158] width 643 height 317
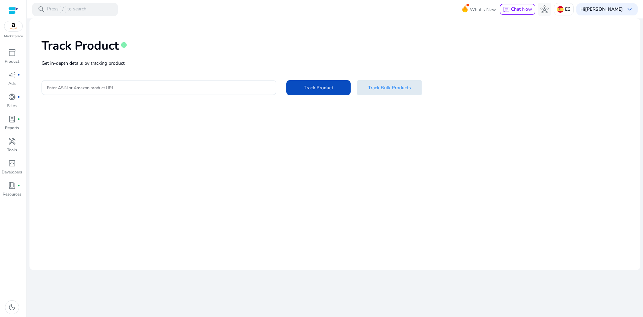
click at [391, 88] on span "Track Bulk Products" at bounding box center [389, 87] width 43 height 7
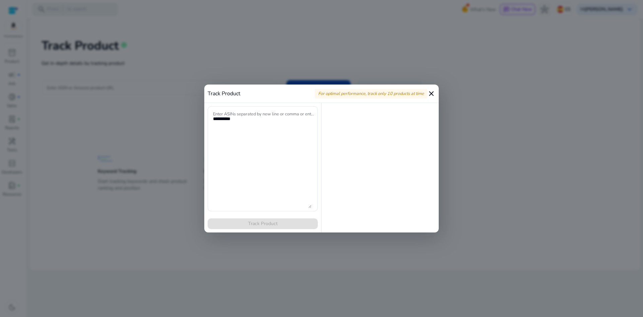
click at [431, 94] on mat-icon "close" at bounding box center [431, 93] width 8 height 8
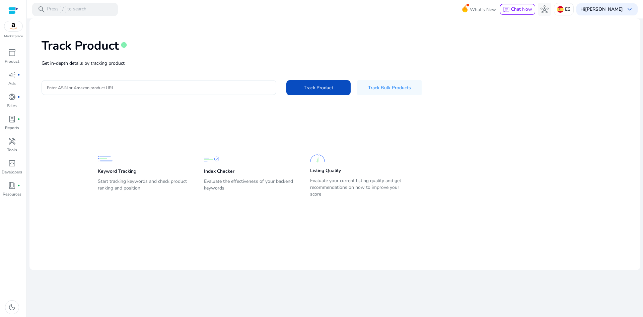
drag, startPoint x: 248, startPoint y: 94, endPoint x: 261, endPoint y: 91, distance: 13.1
click at [248, 92] on div at bounding box center [159, 87] width 224 height 15
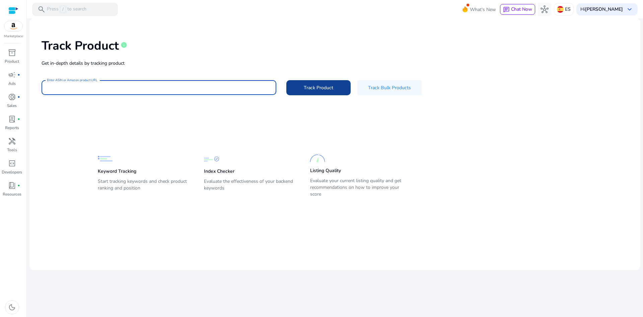
paste input "**********"
click at [305, 85] on span "Track Product" at bounding box center [318, 87] width 29 height 7
type input "**********"
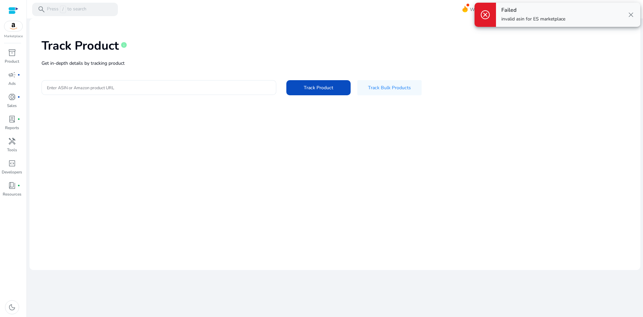
click at [223, 89] on div at bounding box center [159, 87] width 224 height 15
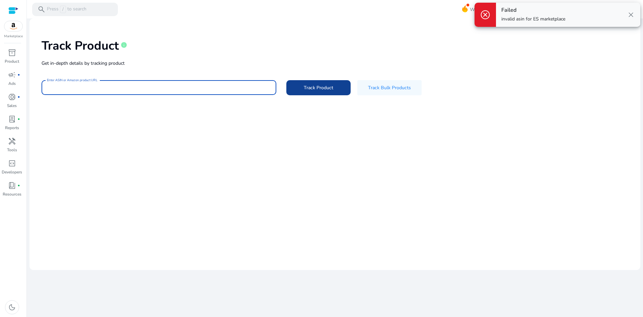
paste input "**********"
click at [319, 88] on span "Track Product" at bounding box center [318, 87] width 29 height 7
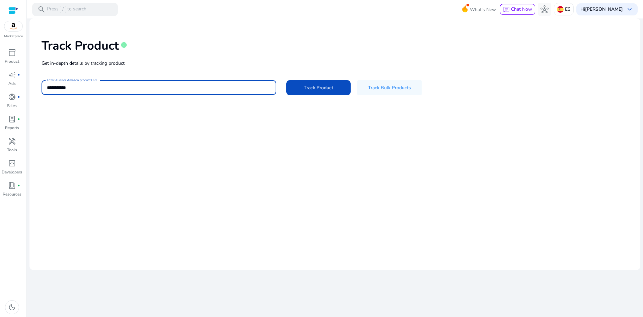
type input "**********"
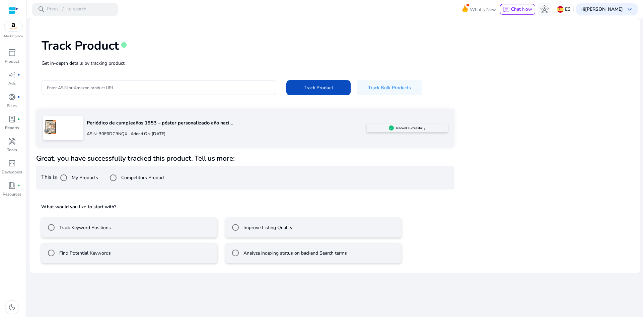
click at [144, 254] on mat-radio-button "Find Potential Keywords" at bounding box center [129, 253] width 176 height 20
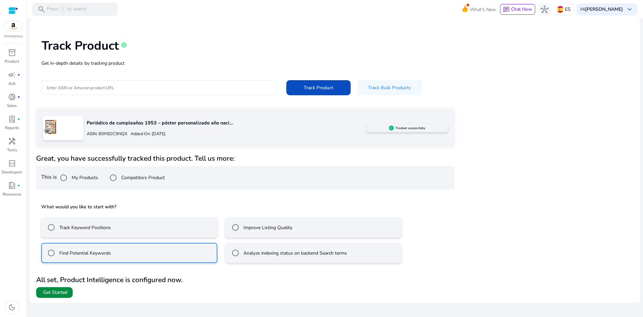
click at [57, 292] on span "Get Started" at bounding box center [55, 292] width 24 height 7
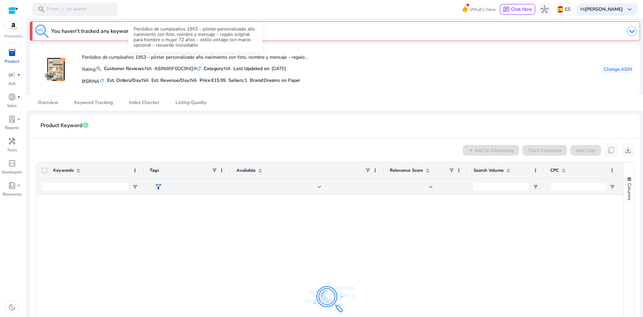
click at [168, 34] on div "Periódico de cumpleaños 1953 – póster personalizado año nacimiento con foto, no…" at bounding box center [195, 36] width 134 height 29
click at [169, 31] on link "Track Keywords" at bounding box center [168, 31] width 44 height 8
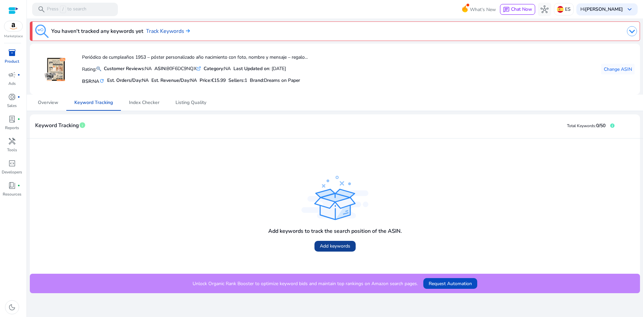
click at [341, 245] on span "Add keywords" at bounding box center [335, 245] width 30 height 7
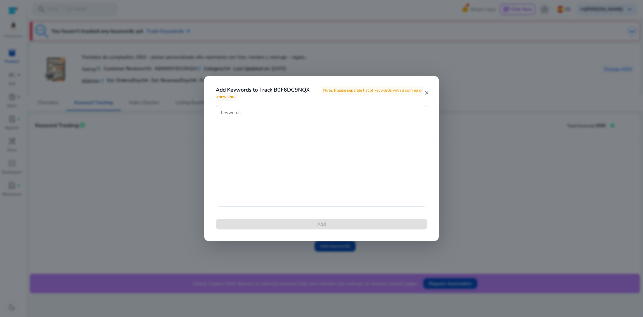
click at [428, 93] on mat-icon "close" at bounding box center [426, 93] width 5 height 6
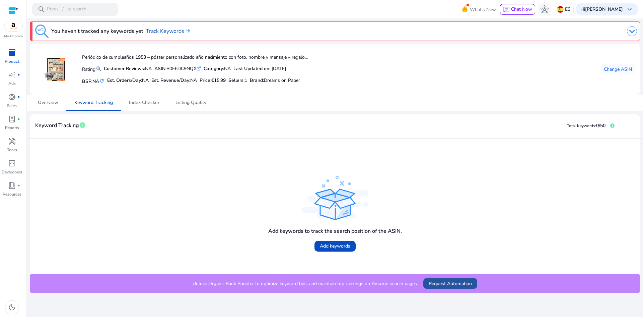
click at [446, 284] on span "Request Automation" at bounding box center [450, 283] width 43 height 7
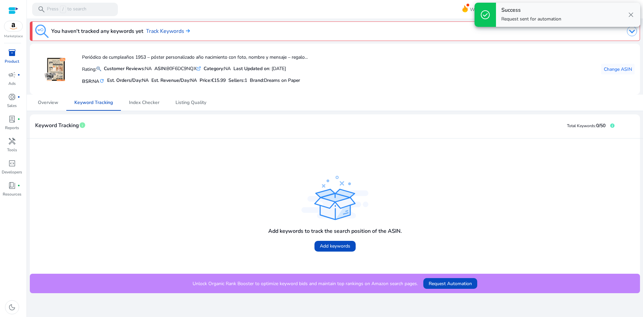
click at [633, 15] on span "close" at bounding box center [631, 15] width 8 height 8
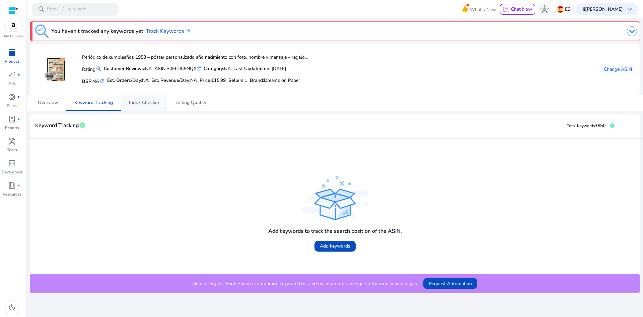
click at [154, 102] on span "Index Checker" at bounding box center [144, 102] width 30 height 5
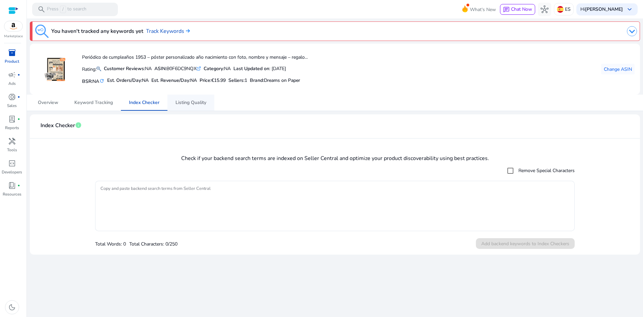
click at [195, 100] on span "Listing Quality" at bounding box center [191, 102] width 31 height 5
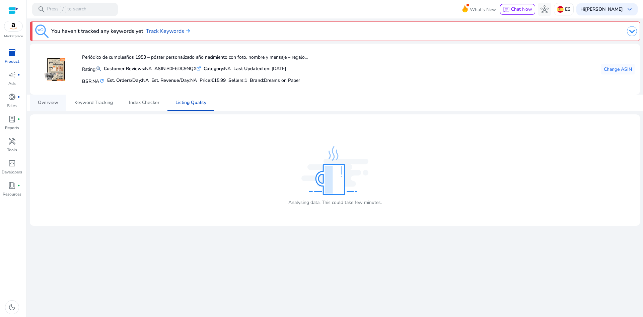
click at [47, 102] on span "Overview" at bounding box center [48, 102] width 20 height 5
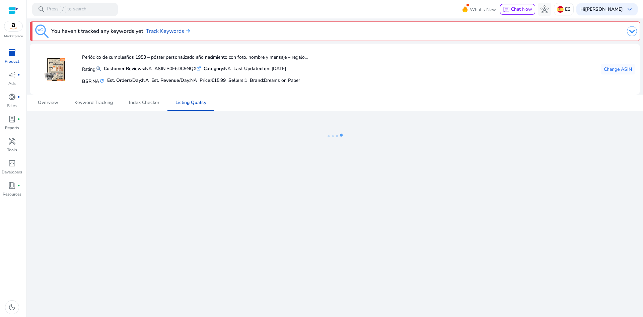
drag, startPoint x: 9, startPoint y: 0, endPoint x: 12, endPoint y: 55, distance: 55.0
click at [12, 55] on span "inventory_2" at bounding box center [12, 53] width 8 height 8
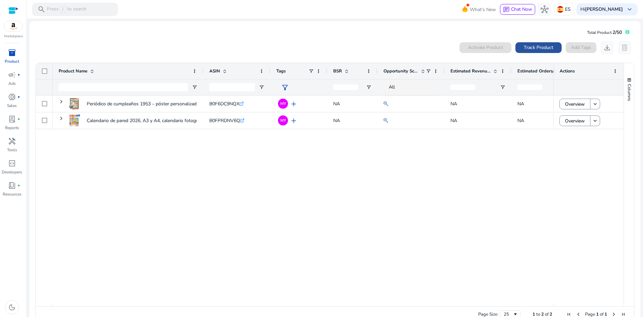
click at [518, 49] on span at bounding box center [539, 48] width 46 height 16
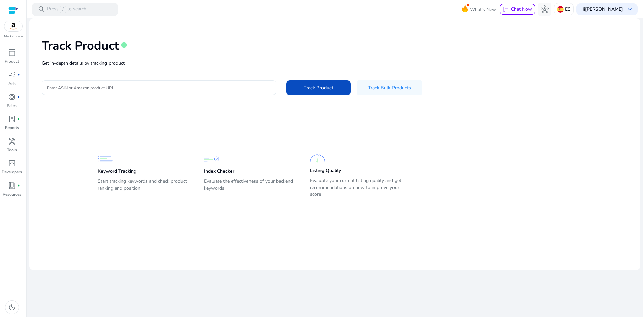
click at [237, 82] on div at bounding box center [159, 87] width 224 height 15
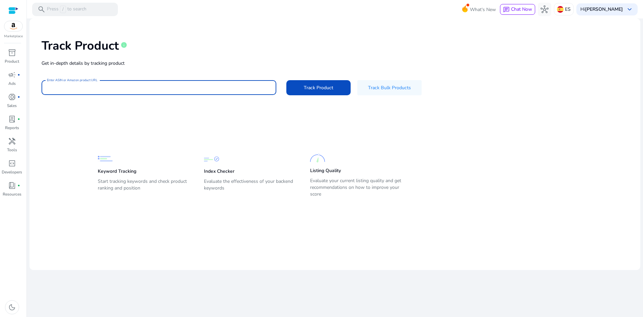
click at [235, 91] on div at bounding box center [159, 87] width 224 height 15
paste input "**********"
type input "**********"
click at [325, 88] on span "Track Product" at bounding box center [318, 87] width 29 height 7
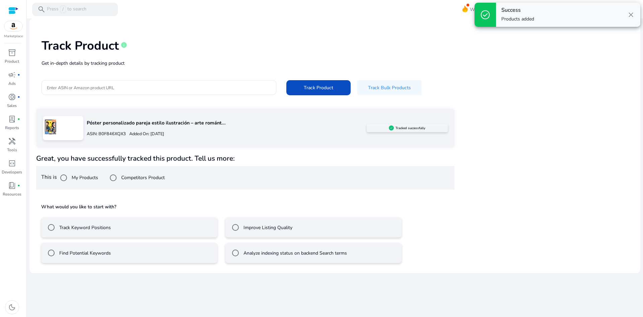
click at [134, 253] on mat-radio-button "Find Potential Keywords" at bounding box center [129, 253] width 176 height 20
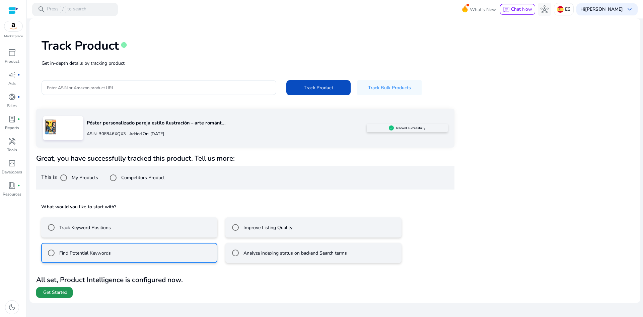
click at [57, 292] on span "Get Started" at bounding box center [55, 292] width 24 height 7
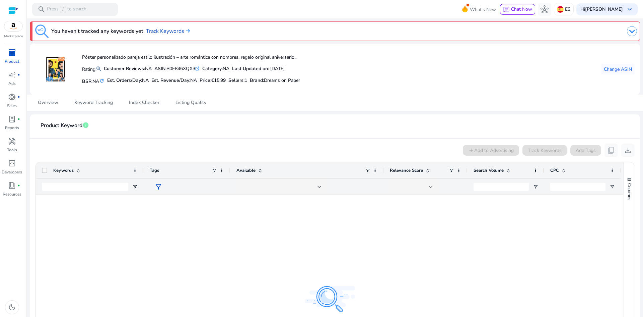
click at [3, 46] on div "Marketplace inventory_2 Product campaign fiber_manual_record Ads donut_small fi…" at bounding box center [13, 158] width 27 height 317
click at [7, 51] on div "inventory_2" at bounding box center [12, 52] width 19 height 11
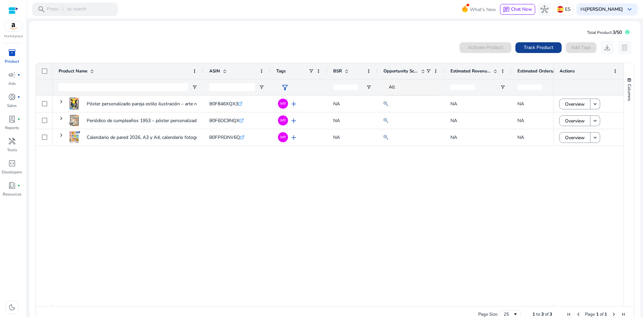
click at [527, 46] on span "Track Product" at bounding box center [538, 47] width 29 height 7
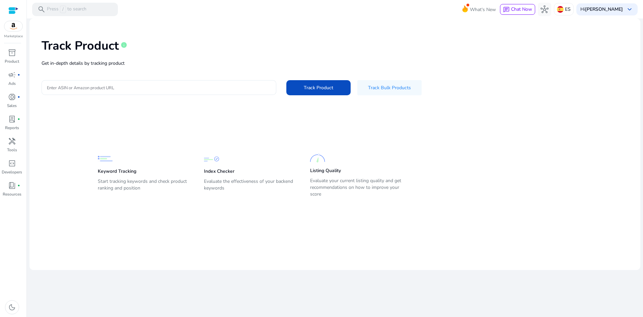
click at [270, 90] on input "Enter ASIN or Amazon product URL" at bounding box center [159, 87] width 224 height 7
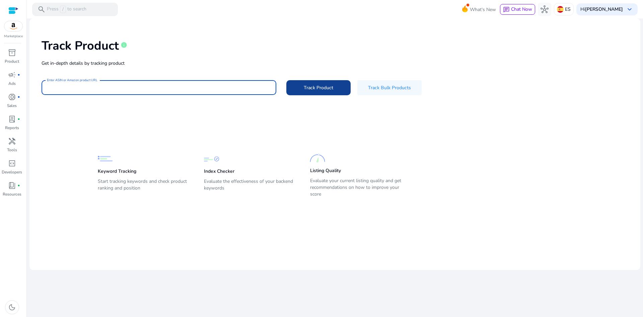
paste input "**********"
type input "**********"
click at [317, 90] on span "Track Product" at bounding box center [318, 87] width 29 height 7
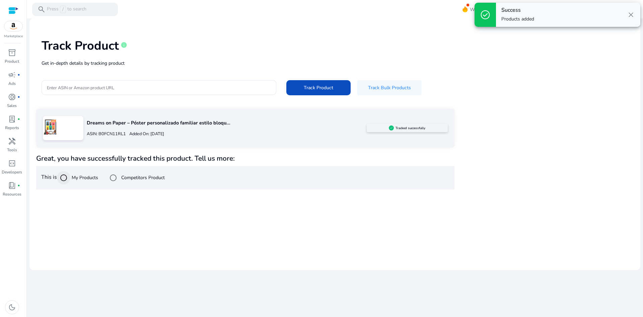
click at [71, 177] on div at bounding box center [64, 178] width 16 height 16
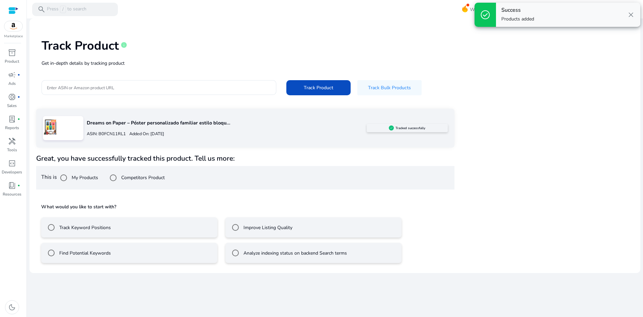
click at [137, 225] on mat-radio-button "Track Keyword Positions" at bounding box center [129, 227] width 176 height 20
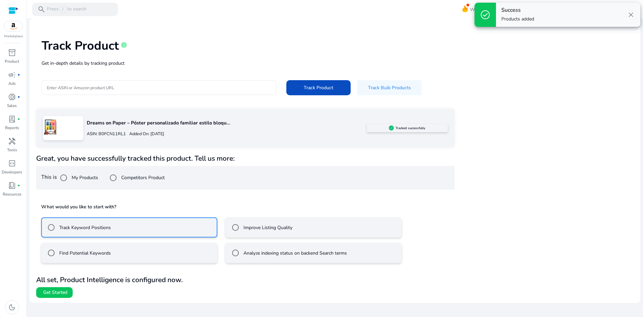
click at [42, 292] on button "Get Started" at bounding box center [54, 292] width 37 height 11
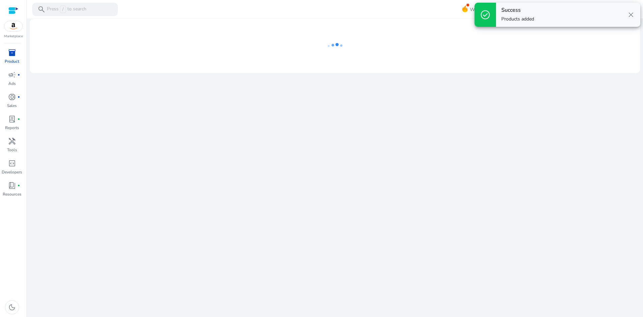
click at [634, 15] on span "close" at bounding box center [631, 15] width 8 height 8
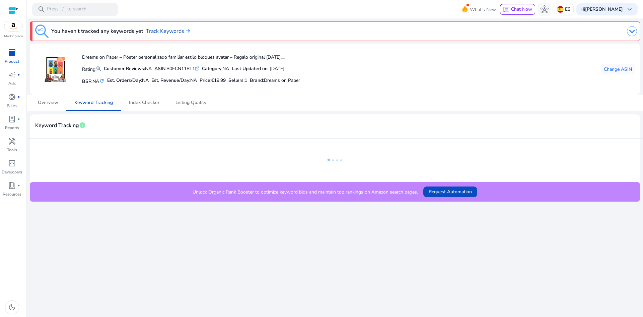
click at [14, 58] on p "Product" at bounding box center [12, 61] width 14 height 6
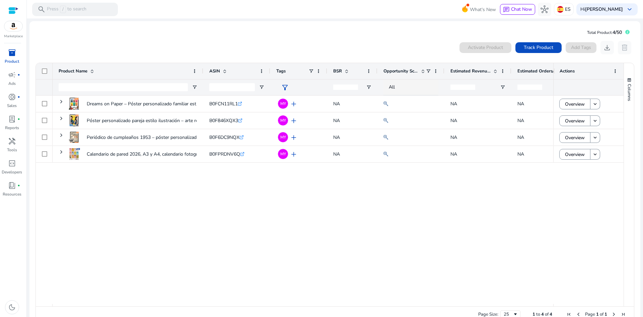
click at [14, 56] on span "inventory_2" at bounding box center [12, 53] width 8 height 8
click at [11, 74] on span "campaign" at bounding box center [12, 75] width 8 height 8
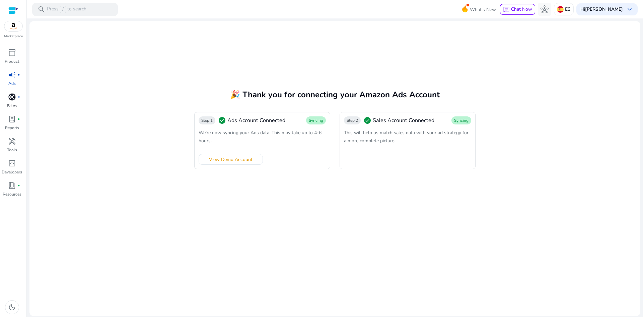
click at [18, 98] on span "fiber_manual_record" at bounding box center [18, 96] width 3 height 3
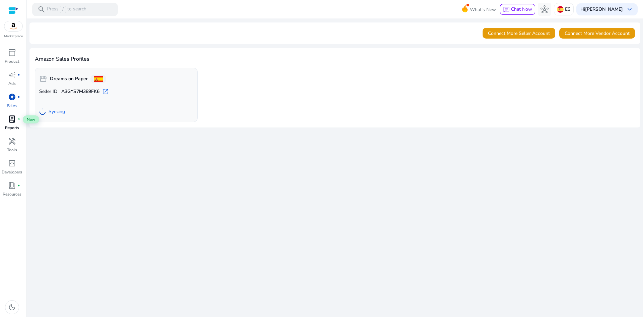
click at [12, 123] on span "lab_profile" at bounding box center [12, 119] width 8 height 8
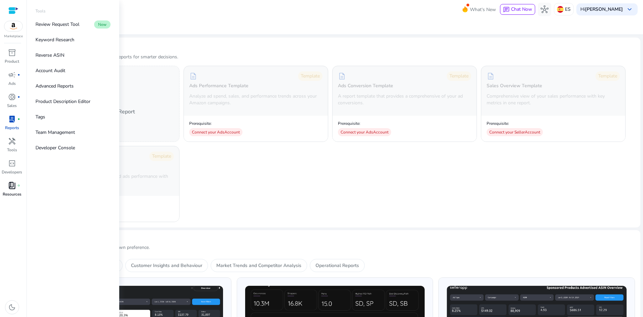
click at [14, 192] on p "Resources" at bounding box center [12, 194] width 19 height 6
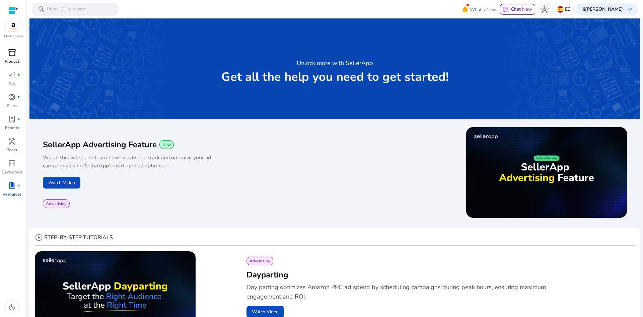
click at [15, 50] on span "inventory_2" at bounding box center [12, 53] width 8 height 8
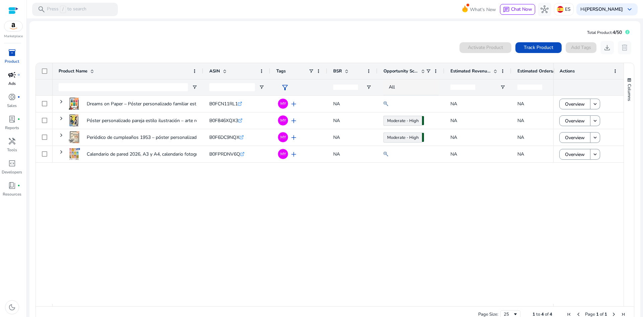
click at [13, 79] on span "campaign" at bounding box center [12, 75] width 8 height 8
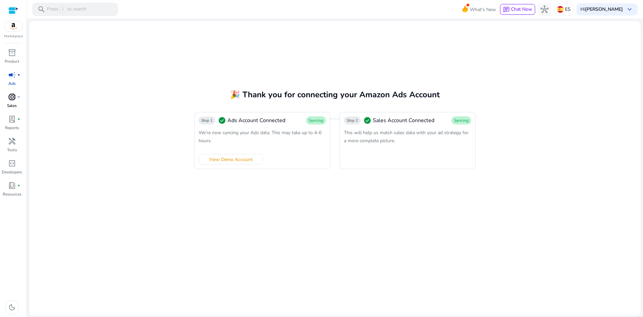
click at [13, 98] on span "donut_small" at bounding box center [12, 97] width 8 height 8
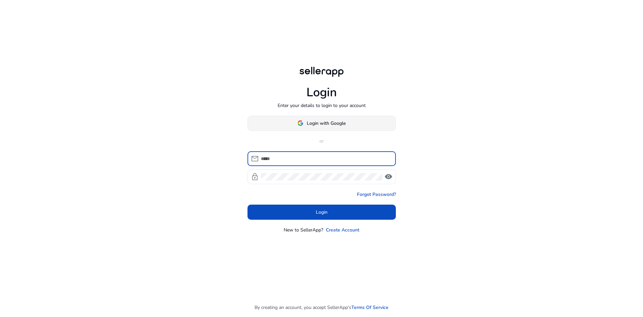
click at [330, 122] on span "Login with Google" at bounding box center [326, 123] width 39 height 7
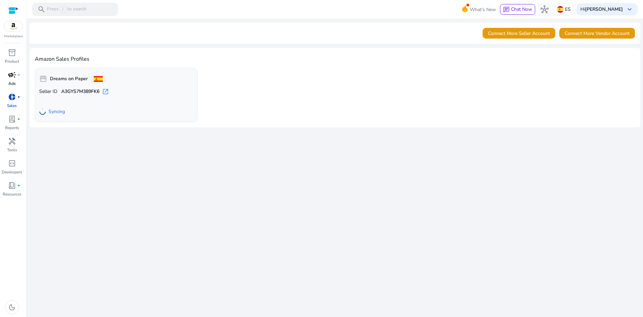
click at [15, 75] on span "campaign" at bounding box center [12, 75] width 8 height 8
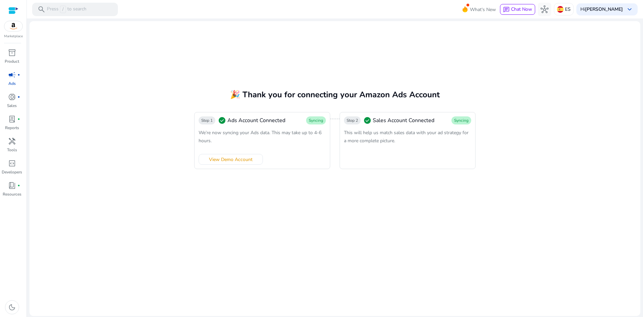
click at [16, 81] on link "campaign fiber_manual_record Ads" at bounding box center [12, 80] width 24 height 22
click at [16, 10] on div at bounding box center [13, 11] width 10 height 8
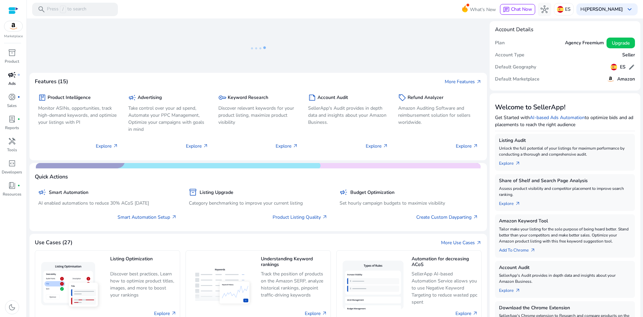
click at [13, 77] on span "campaign" at bounding box center [12, 75] width 8 height 8
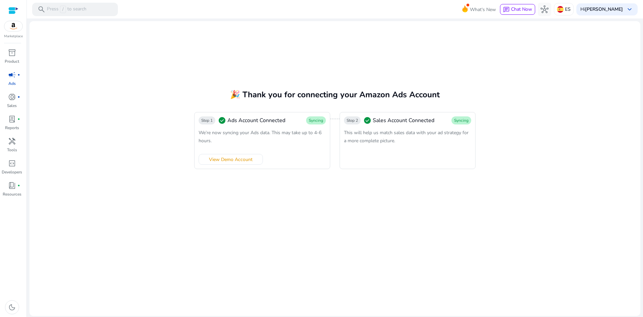
click at [13, 29] on img at bounding box center [13, 26] width 18 height 10
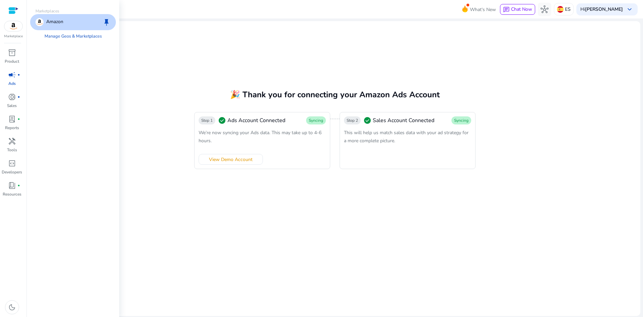
click at [53, 17] on div "Amazon keep" at bounding box center [73, 22] width 86 height 16
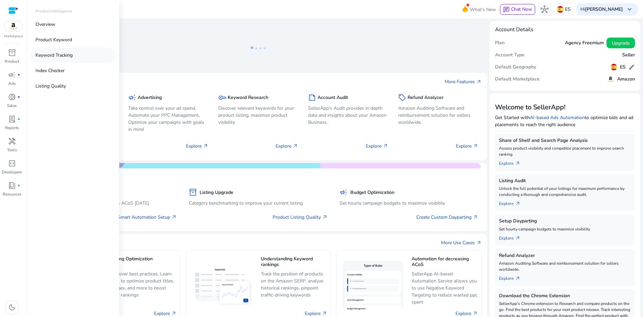
click at [62, 56] on p "Keyword Tracking" at bounding box center [54, 55] width 37 height 7
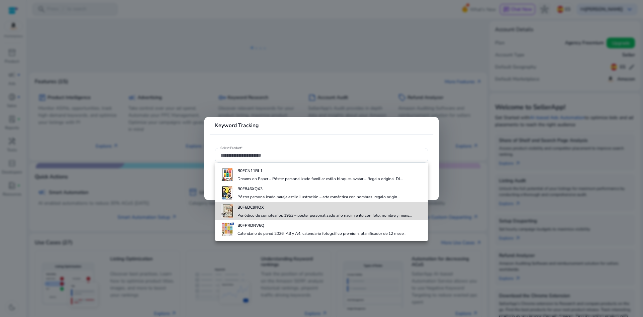
click at [254, 213] on h4 "Periódico de cumpleaños 1953 – póster personalizado año nacimiento con foto, no…" at bounding box center [325, 214] width 175 height 5
type input "**********"
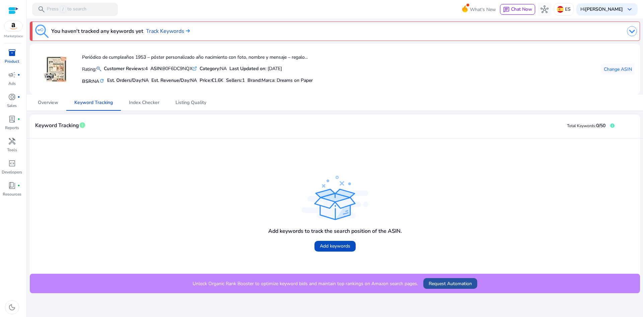
click at [448, 288] on span at bounding box center [450, 283] width 54 height 16
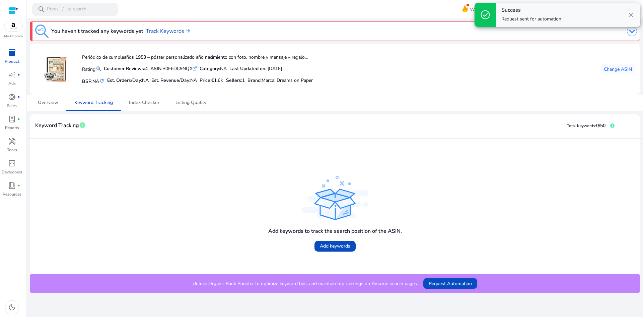
click at [632, 15] on span "close" at bounding box center [631, 15] width 8 height 8
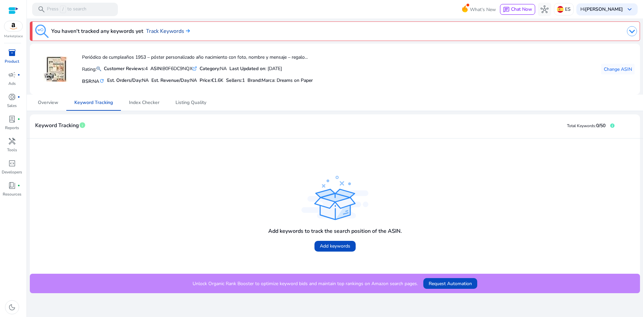
click at [171, 30] on link "Track Keywords" at bounding box center [168, 31] width 44 height 8
click at [174, 32] on link "Track Keywords" at bounding box center [168, 31] width 44 height 8
click at [46, 105] on span "Overview" at bounding box center [48, 102] width 20 height 5
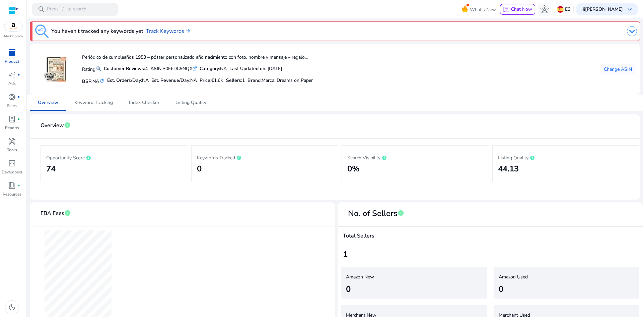
click at [16, 27] on img at bounding box center [13, 26] width 18 height 10
click at [12, 76] on span "campaign" at bounding box center [12, 75] width 8 height 8
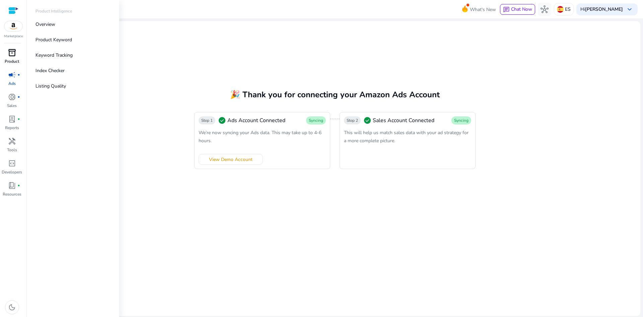
click at [7, 55] on div "inventory_2" at bounding box center [12, 52] width 19 height 11
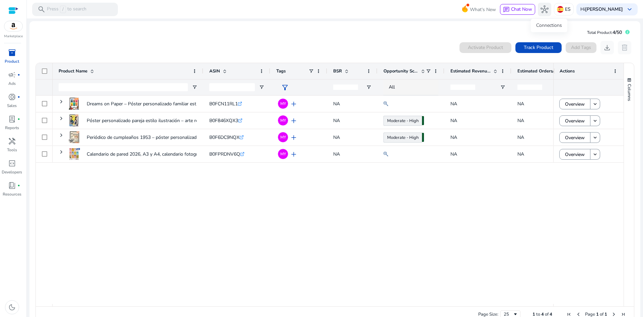
click at [548, 10] on span "hub" at bounding box center [545, 9] width 8 height 8
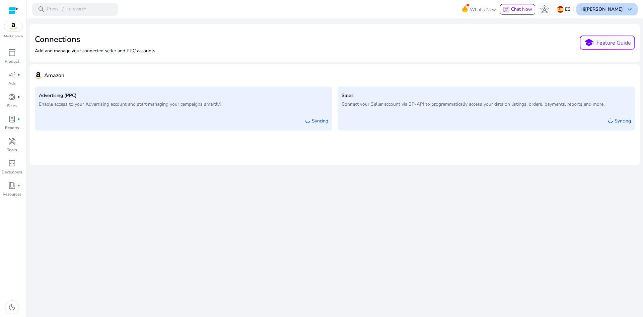
click at [607, 9] on b "[PERSON_NAME]" at bounding box center [604, 9] width 38 height 6
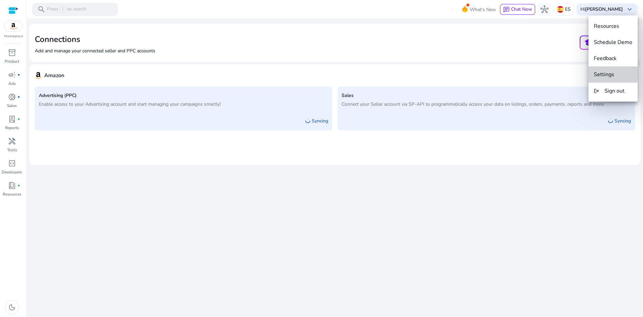
click at [609, 72] on span "Settings" at bounding box center [604, 74] width 20 height 7
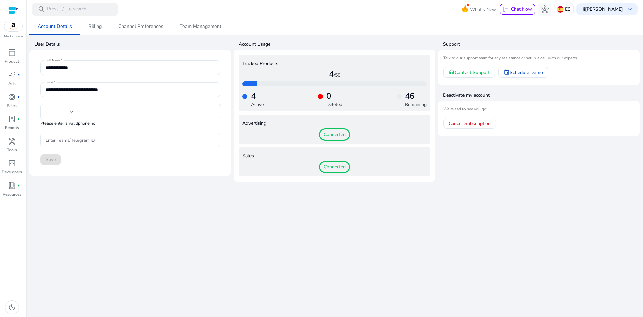
type input "****"
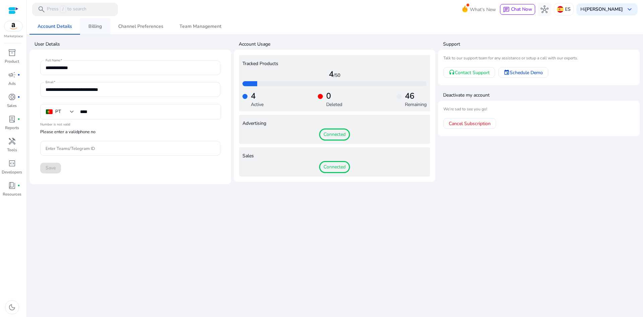
click at [97, 26] on span "Billing" at bounding box center [94, 26] width 13 height 5
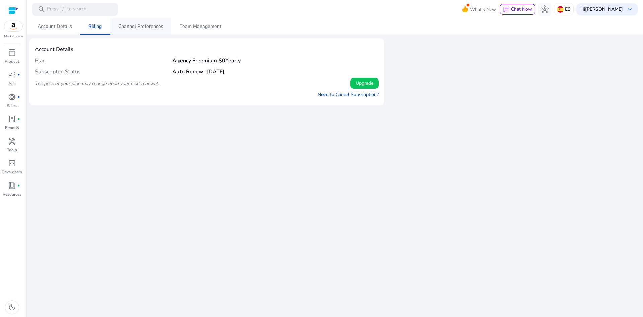
click at [147, 24] on span "Channel Preferences" at bounding box center [140, 26] width 45 height 5
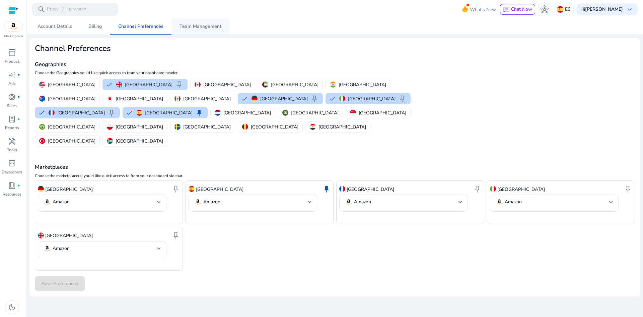
click at [207, 26] on span "Team Management" at bounding box center [201, 26] width 42 height 5
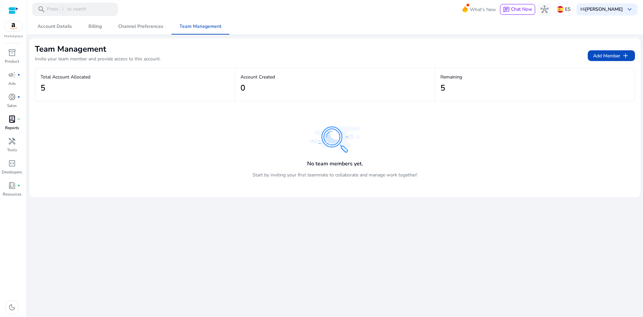
click at [10, 125] on p "Reports" at bounding box center [12, 128] width 14 height 6
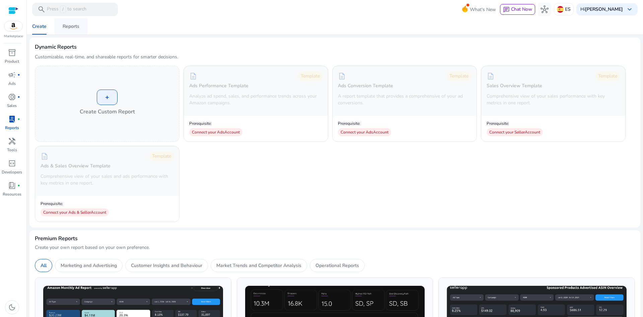
click at [70, 29] on span "Reports" at bounding box center [71, 26] width 17 height 16
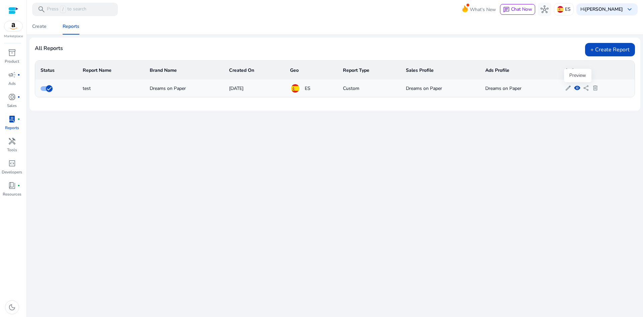
click at [577, 88] on span "visibility" at bounding box center [577, 88] width 6 height 6
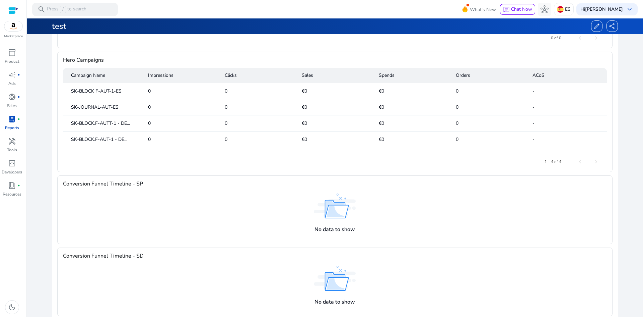
scroll to position [168, 0]
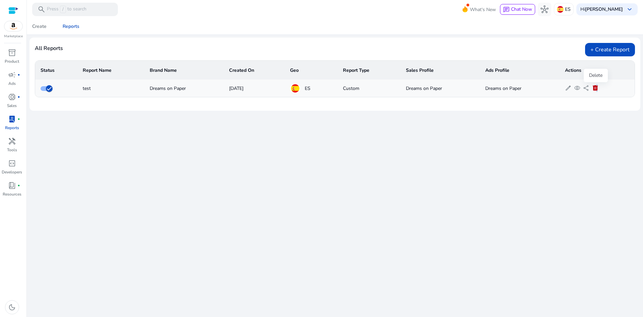
click at [596, 88] on span "delete" at bounding box center [595, 88] width 6 height 6
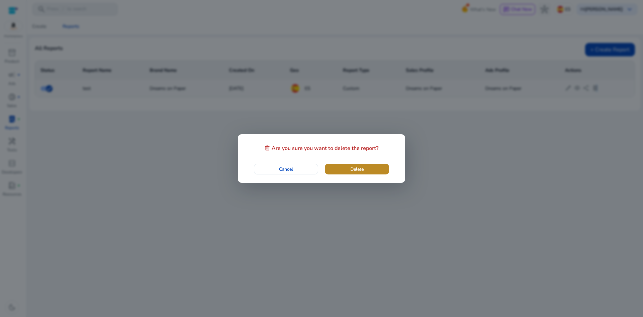
click at [350, 166] on span "button" at bounding box center [357, 169] width 64 height 16
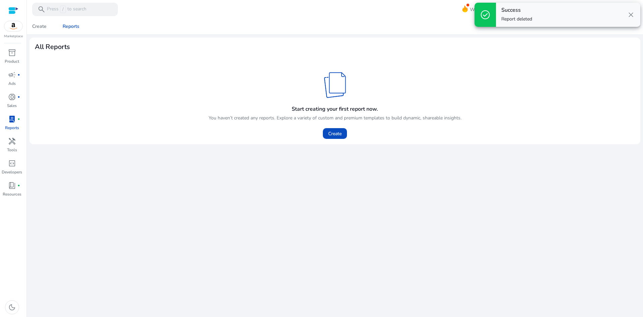
click at [630, 15] on span "close" at bounding box center [631, 15] width 8 height 8
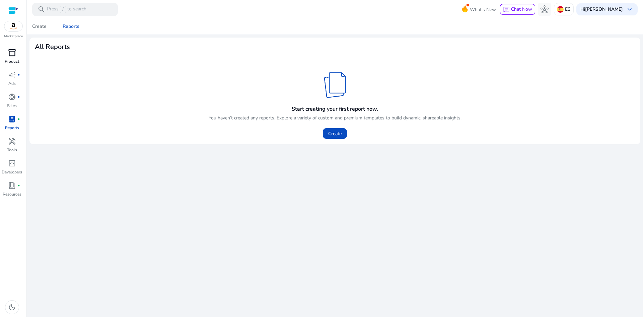
click at [9, 54] on span "inventory_2" at bounding box center [12, 53] width 8 height 8
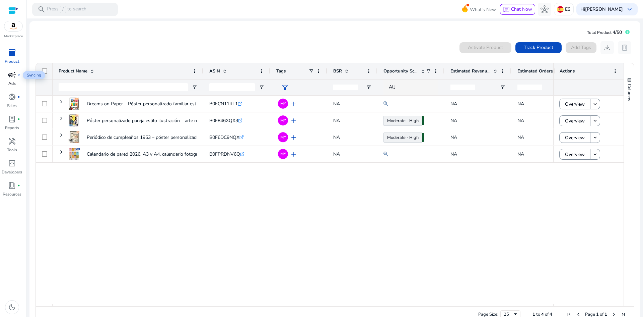
click at [15, 79] on span "campaign" at bounding box center [12, 75] width 8 height 8
